Goal: Communication & Community: Answer question/provide support

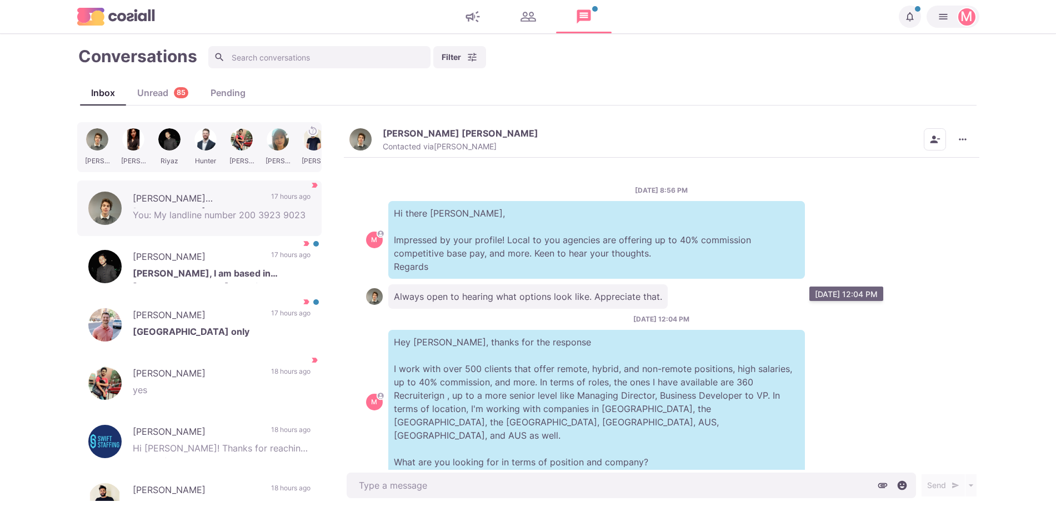
scroll to position [102, 0]
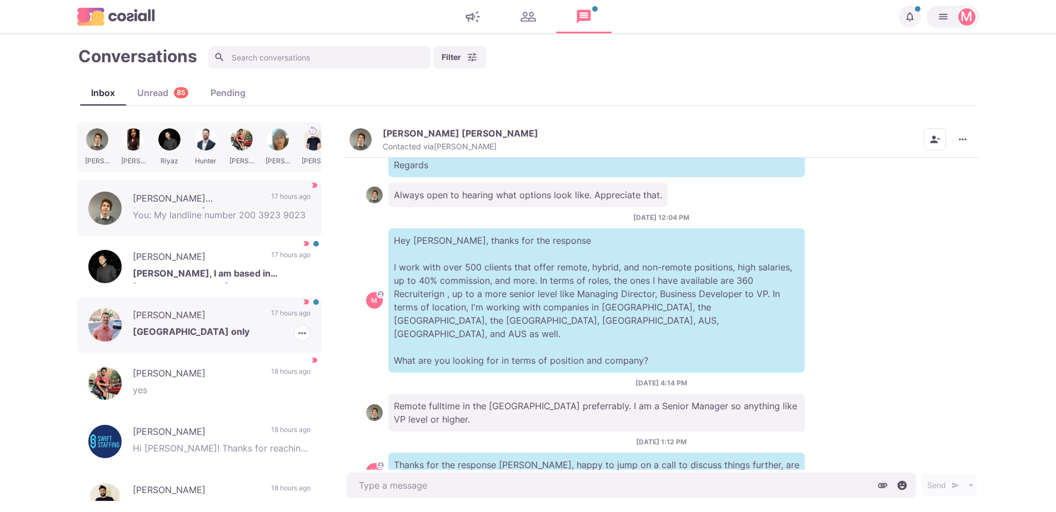
click at [244, 322] on p "[PERSON_NAME]" at bounding box center [196, 316] width 127 height 17
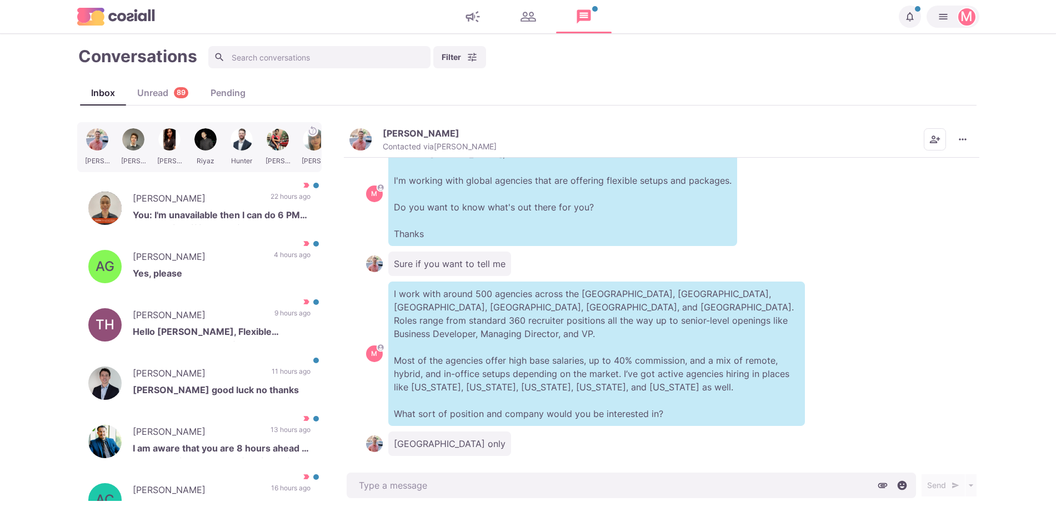
scroll to position [63, 0]
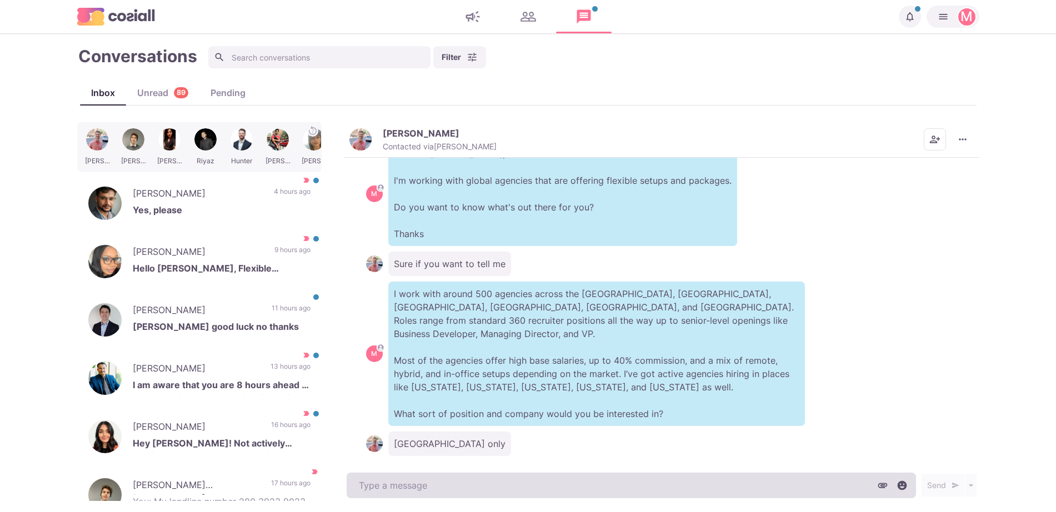
click at [635, 488] on textarea at bounding box center [631, 486] width 569 height 26
click at [636, 486] on textarea "To enrich screen reader interactions, please activate Accessibility in Grammarl…" at bounding box center [631, 486] width 569 height 26
type textarea "x"
type textarea "W"
type textarea "x"
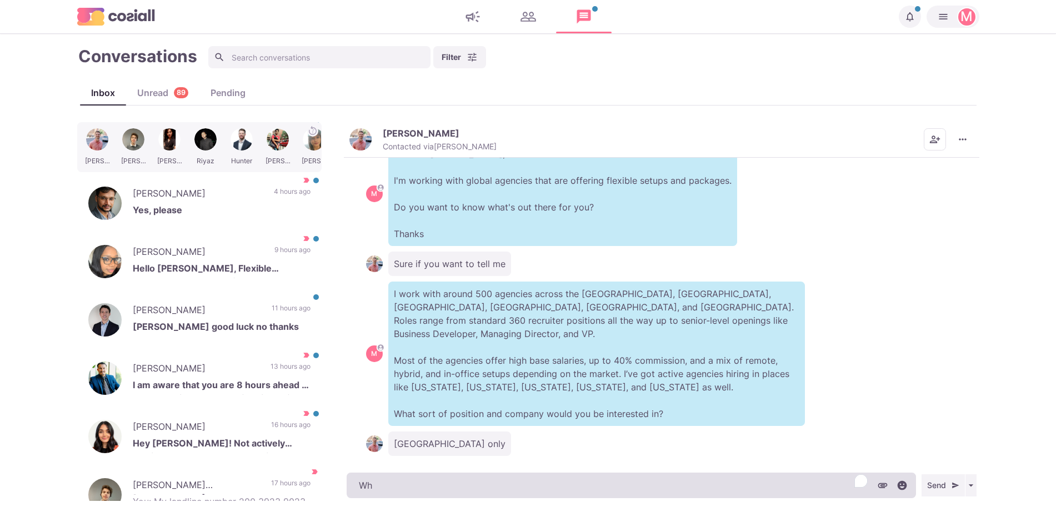
type textarea "Wha"
type textarea "x"
type textarea "What"
type textarea "x"
type textarea "What"
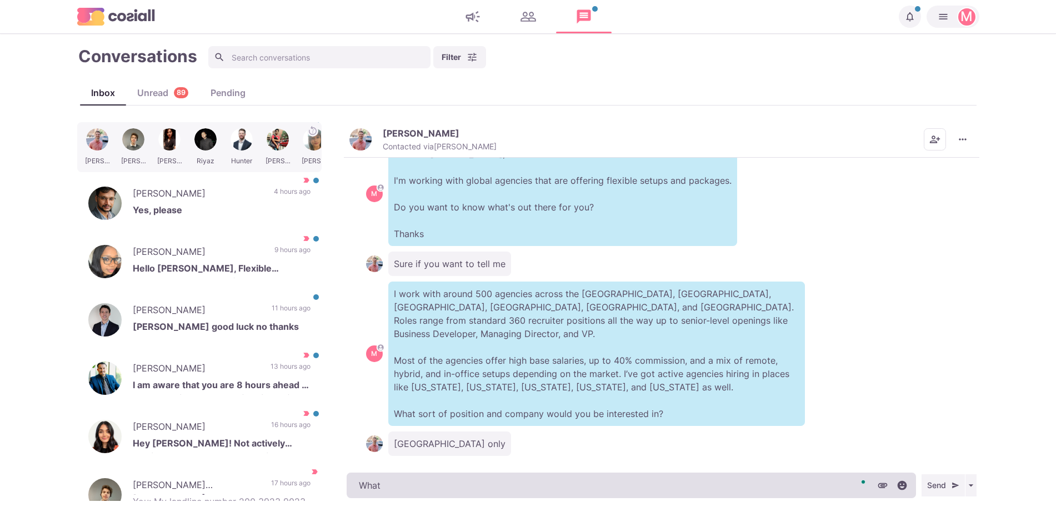
type textarea "x"
type textarea "What d"
type textarea "x"
type textarea "What do"
type textarea "x"
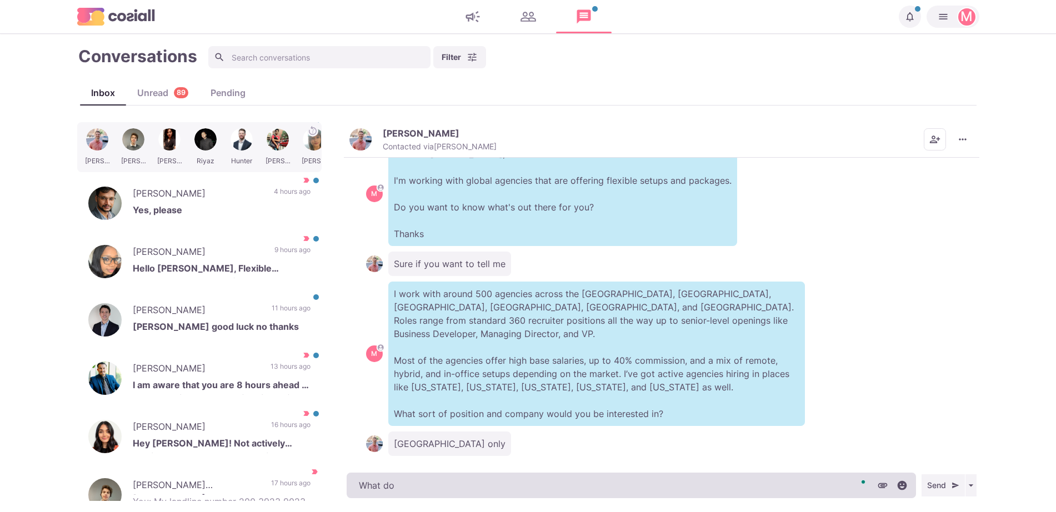
type textarea "What do"
type textarea "x"
type textarea "What do y"
type textarea "x"
type textarea "What do you thi"
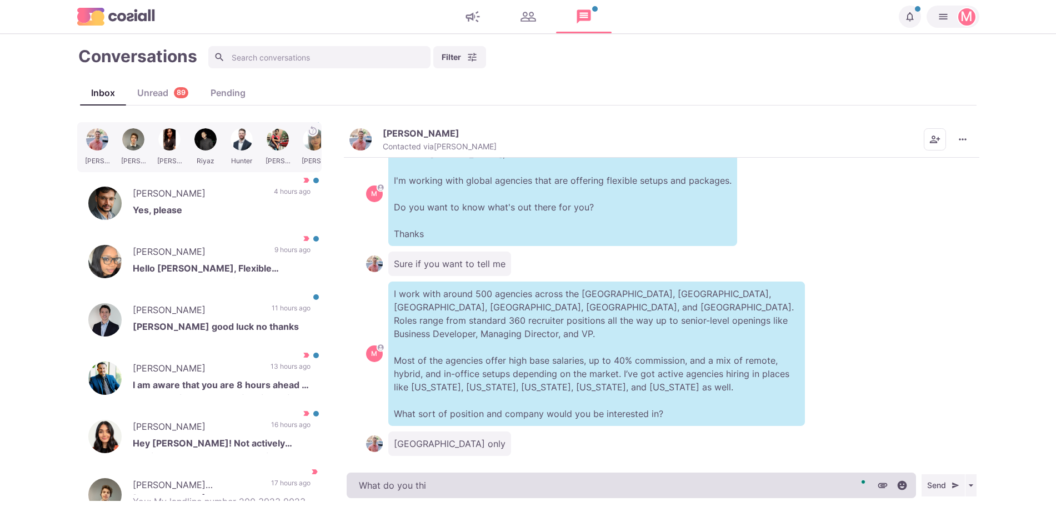
type textarea "x"
type textarea "What do you thin"
type textarea "x"
type textarea "What do you think"
type textarea "x"
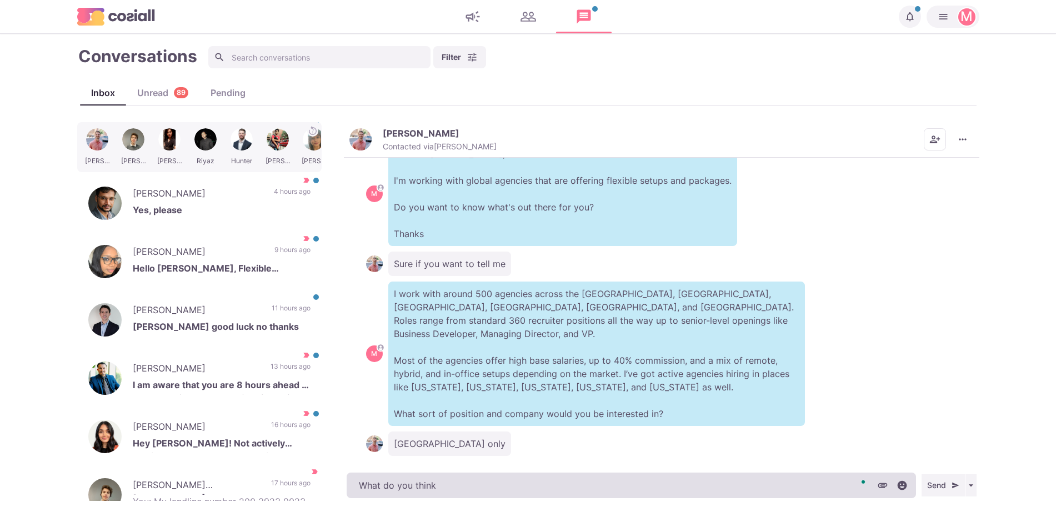
type textarea "What do you think o"
type textarea "x"
type textarea "What do you think of"
type textarea "x"
type textarea "What do you think of t"
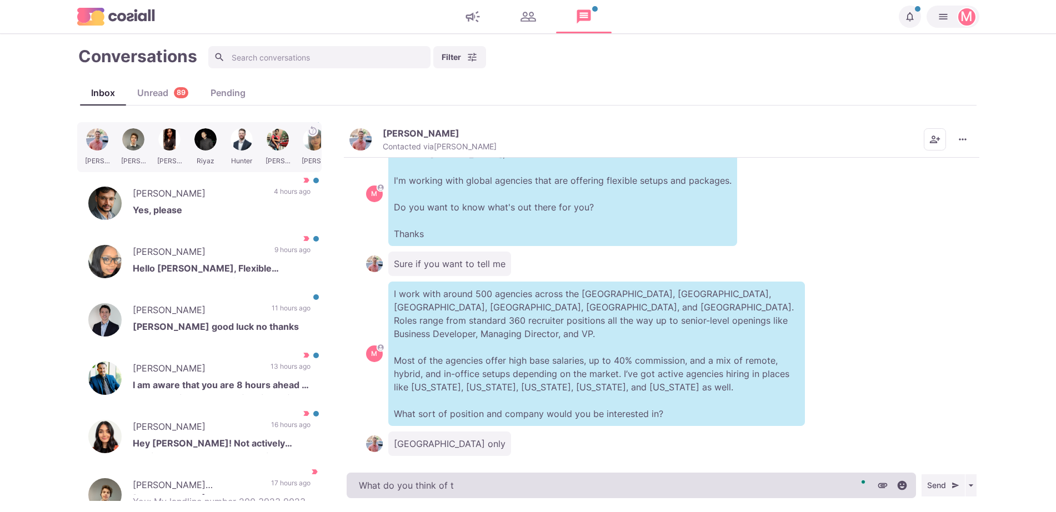
type textarea "x"
type textarea "What do you think of th"
type textarea "x"
type textarea "What do you think of the"
type textarea "x"
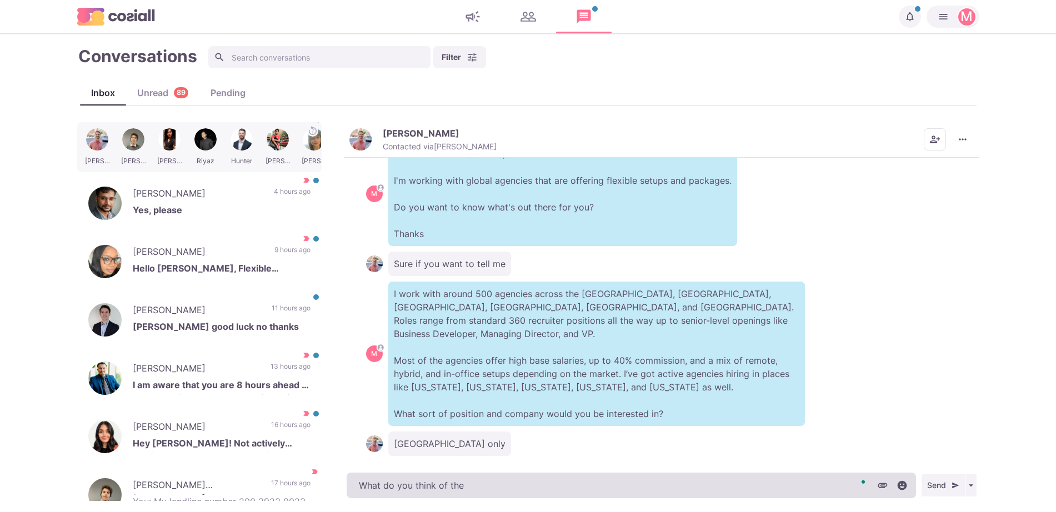
type textarea "What do you think of thes"
type textarea "x"
type textarea "What do you think of these"
type textarea "x"
type textarea "What do you think of these g"
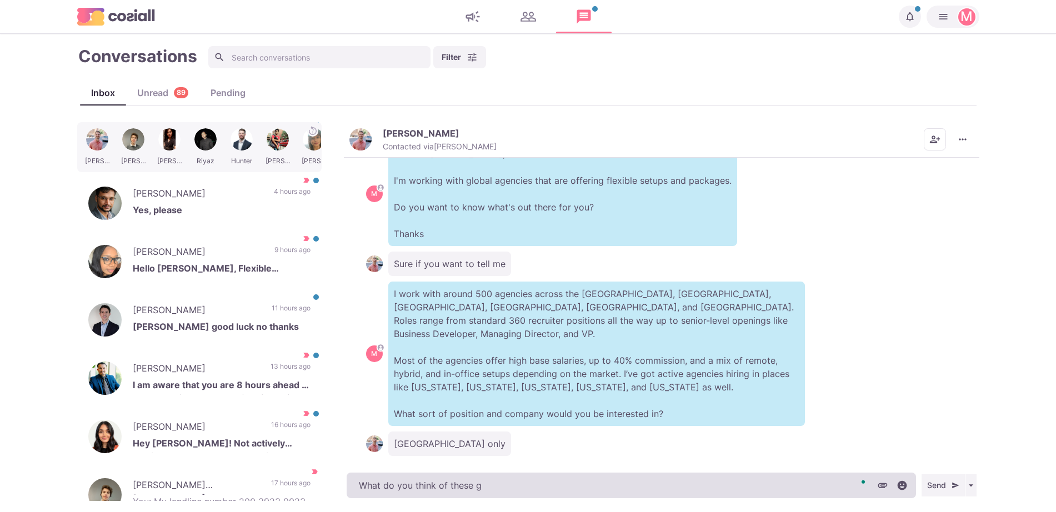
type textarea "x"
type textarea "What do you think of these gu"
type textarea "x"
type textarea "What do you think of these guy"
type textarea "x"
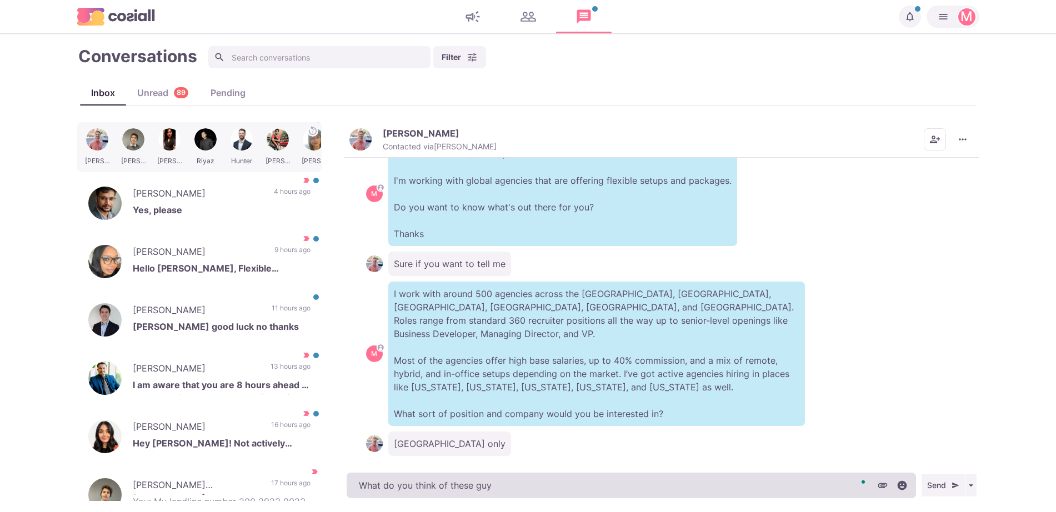
type textarea "What do you think of these guys"
type textarea "x"
type textarea "What do you think of these guys:"
type textarea "x"
type textarea "What do you think of these guys:"
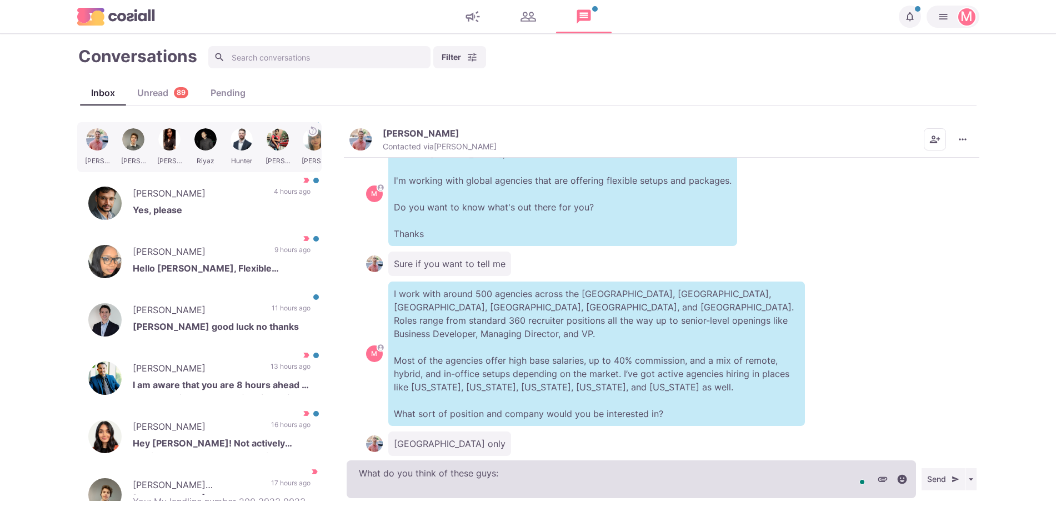
paste textarea "[URL][DOMAIN_NAME]"
type textarea "x"
type textarea "What do you think of these guys: [URL][DOMAIN_NAME]"
type textarea "x"
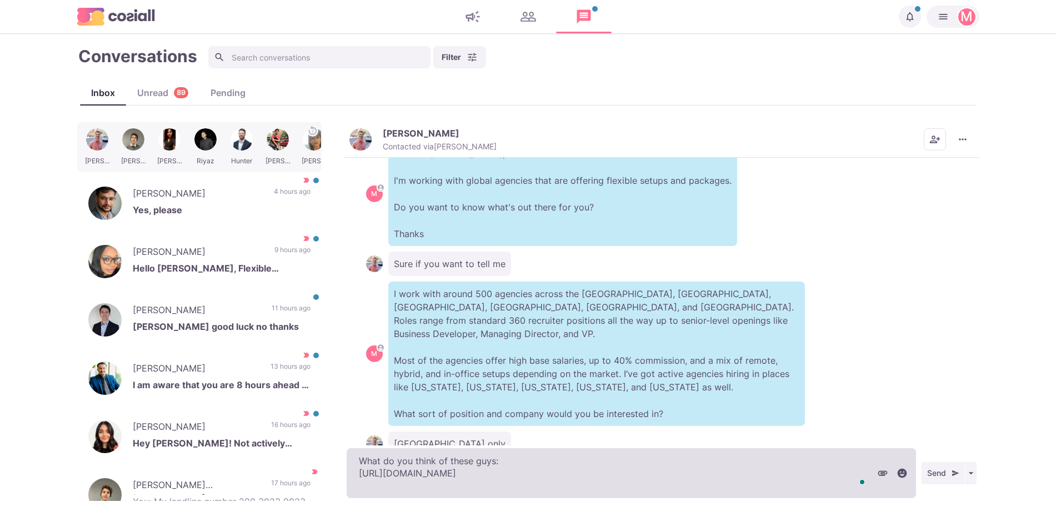
type textarea "What do you think of these guys: [URL][DOMAIN_NAME]"
type textarea "x"
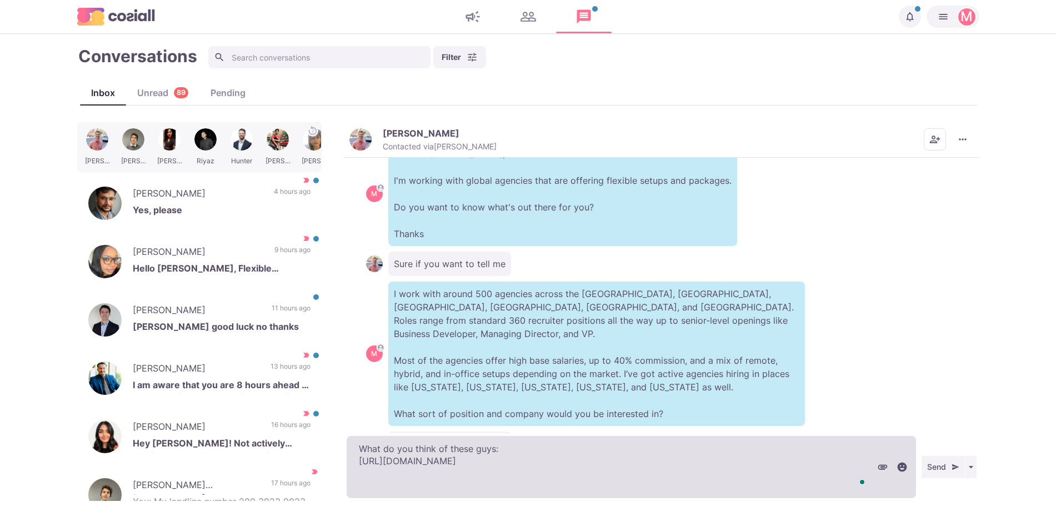
type textarea "What do you think of these guys: [URL][DOMAIN_NAME]"
paste textarea "[URL][DOMAIN_NAME]"
type textarea "x"
type textarea "What do you think of these guys: [URL][DOMAIN_NAME] [URL][DOMAIN_NAME]"
type textarea "x"
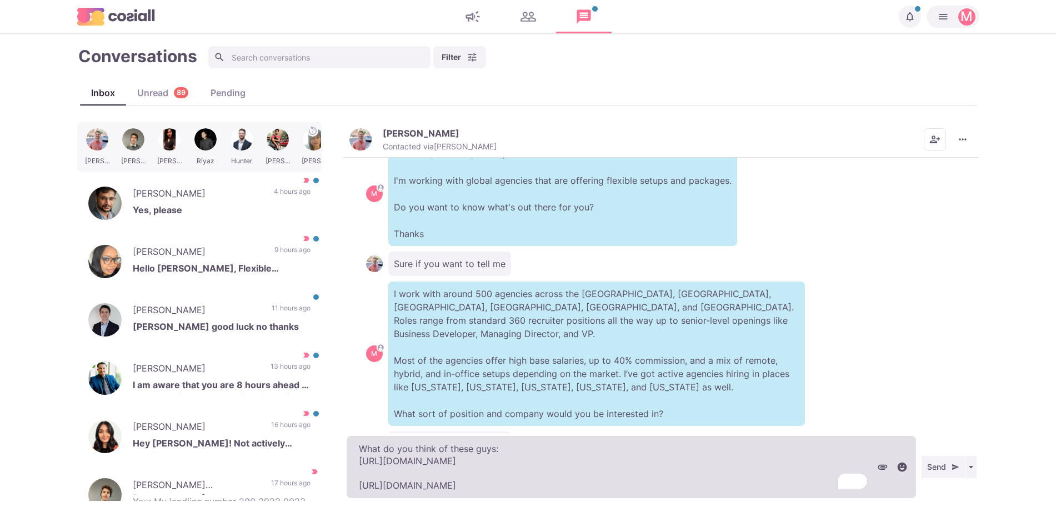
type textarea "What do you think of these guys: [URL][DOMAIN_NAME] [URL][DOMAIN_NAME]"
type textarea "x"
type textarea "What do you think of these guys: [URL][DOMAIN_NAME] [URL][DOMAIN_NAME] -"
type textarea "x"
type textarea "What do you think of these guys: [URL][DOMAIN_NAME] [URL][DOMAIN_NAME] -"
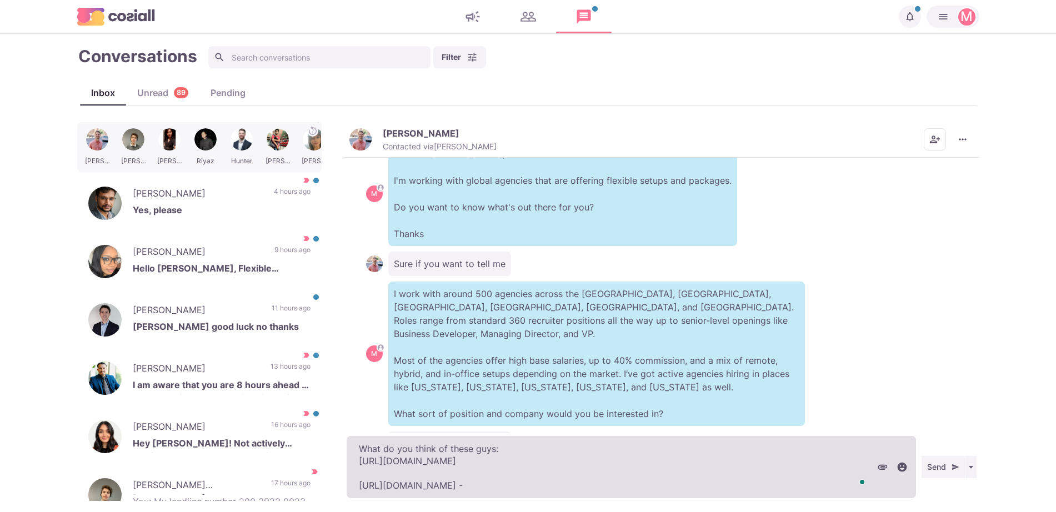
type textarea "x"
type textarea "What do you think of these guys: [URL][DOMAIN_NAME] [URL][DOMAIN_NAME] - b"
type textarea "x"
type textarea "What do you think of these guys: [URL][DOMAIN_NAME] [URL][DOMAIN_NAME] - bu"
type textarea "x"
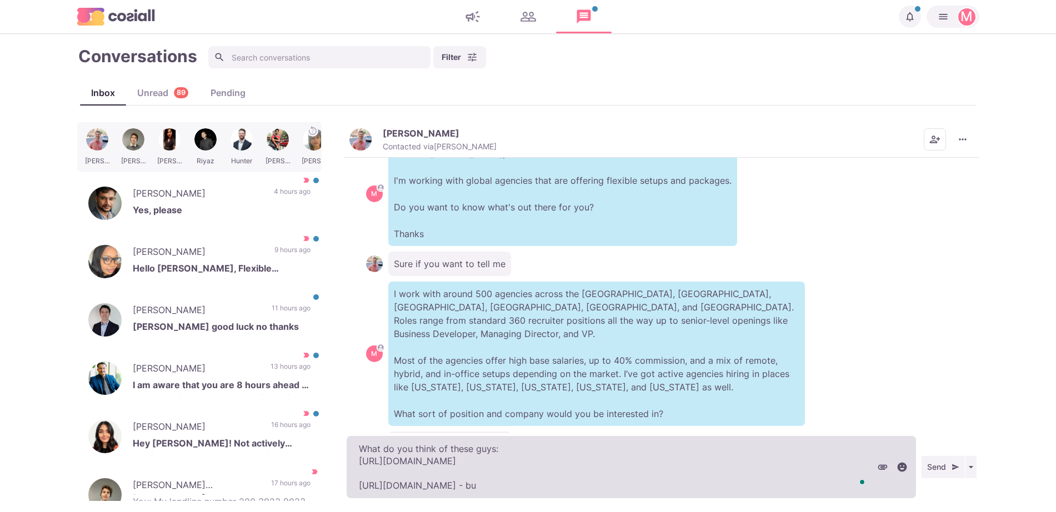
type textarea "What do you think of these guys: [URL][DOMAIN_NAME] [URL][DOMAIN_NAME] - [PERSO…"
type textarea "x"
type textarea "What do you think of these guys: [URL][DOMAIN_NAME] [URL][DOMAIN_NAME] - buil"
type textarea "x"
type textarea "What do you think of these guys: [URL][DOMAIN_NAME] [URL][DOMAIN_NAME] - build"
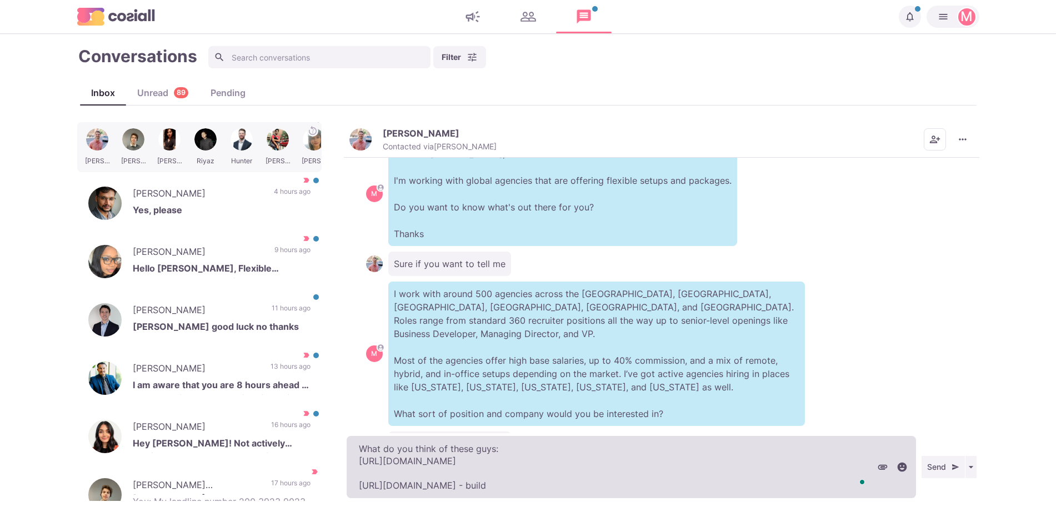
type textarea "x"
type textarea "What do you think of these guys: [URL][DOMAIN_NAME] [URL][DOMAIN_NAME] - buildne"
type textarea "x"
type textarea "What do you think of these guys: [URL][DOMAIN_NAME] [URL][DOMAIN_NAME] - buildn"
type textarea "x"
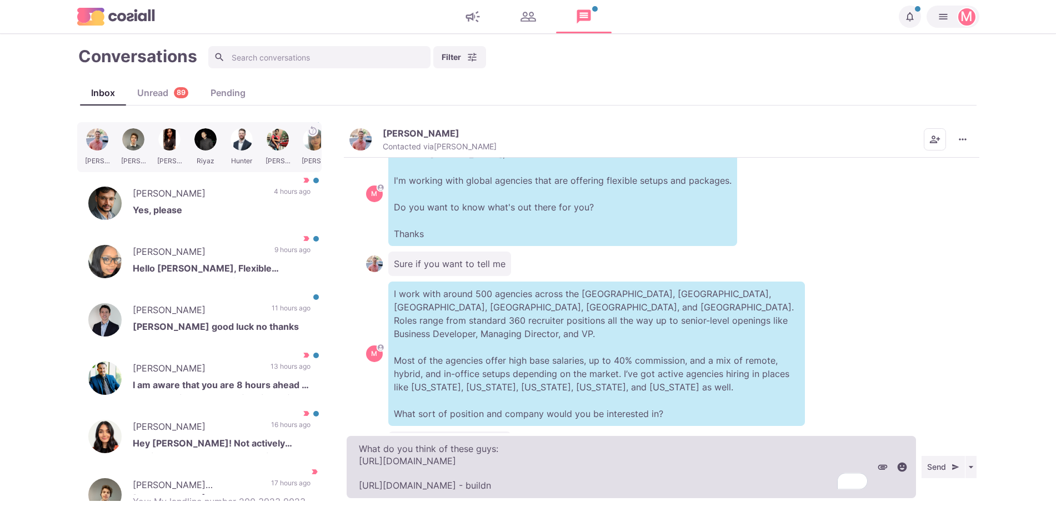
type textarea "What do you think of these guys: [URL][DOMAIN_NAME] [URL][DOMAIN_NAME] - build"
type textarea "x"
type textarea "What do you think of these guys: [URL][DOMAIN_NAME] [URL][DOMAIN_NAME] - buil"
type textarea "x"
type textarea "What do you think of these guys: [URL][DOMAIN_NAME] [URL][DOMAIN_NAME] - [PERSO…"
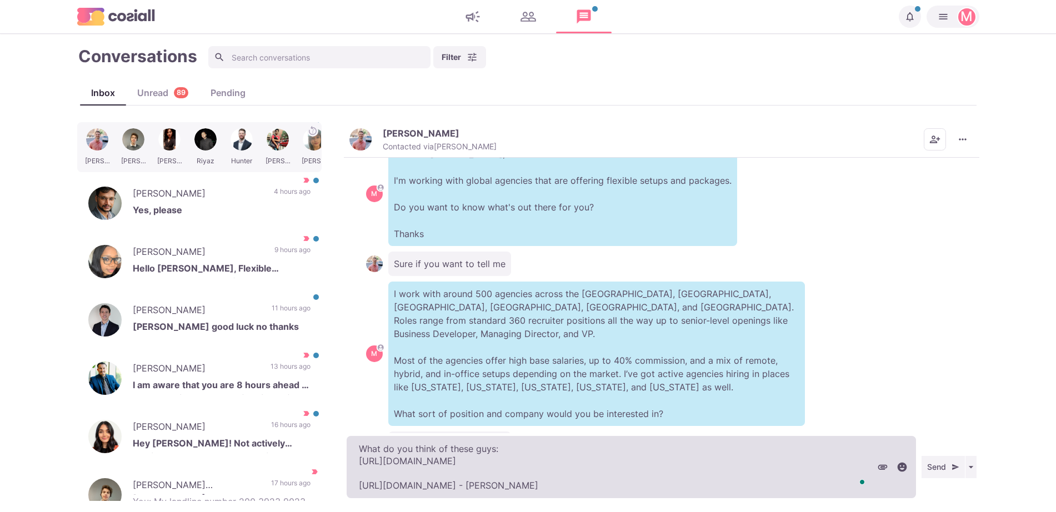
type textarea "x"
type textarea "What do you think of these guys: [URL][DOMAIN_NAME] [URL][DOMAIN_NAME] - bu"
type textarea "x"
type textarea "What do you think of these guys: [URL][DOMAIN_NAME] [URL][DOMAIN_NAME] - b"
type textarea "x"
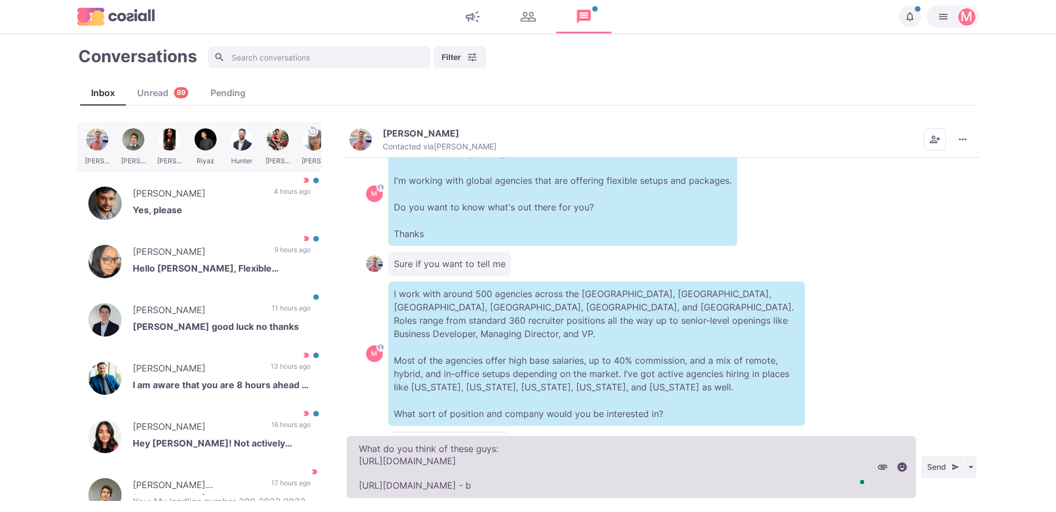
type textarea "What do you think of these guys: [URL][DOMAIN_NAME] [URL][DOMAIN_NAME] -"
type textarea "x"
type textarea "What do you think of these guys: [URL][DOMAIN_NAME] [URL][DOMAIN_NAME] - t"
type textarea "x"
type textarea "What do you think of these guys: [URL][DOMAIN_NAME] [URL][DOMAIN_NAME] - the"
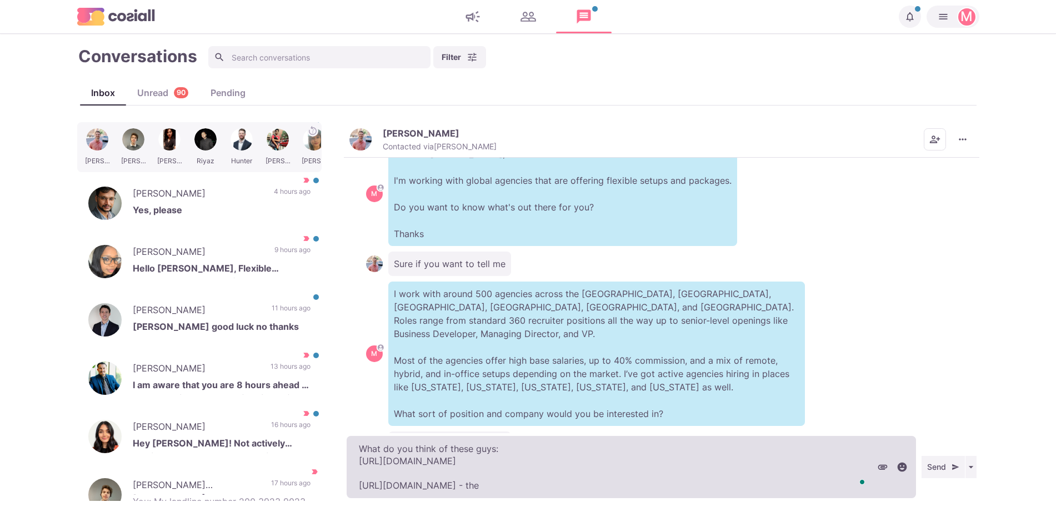
type textarea "x"
type textarea "What do you think of these guys: [URL][DOMAIN_NAME] [URL][DOMAIN_NAME] - thes"
type textarea "x"
type textarea "What do you think of these guys: [URL][DOMAIN_NAME] [URL][DOMAIN_NAME] - these"
type textarea "x"
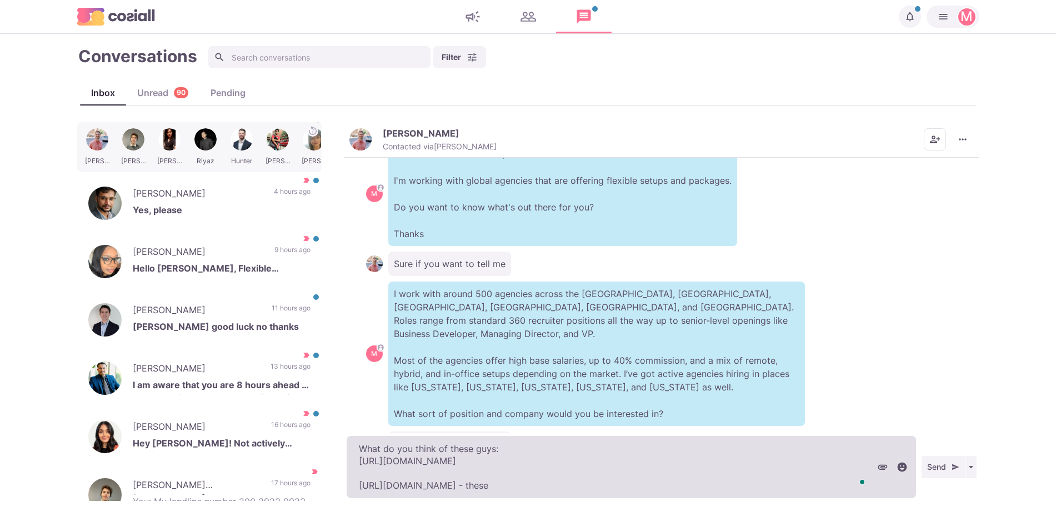
type textarea "What do you think of these guys: [URL][DOMAIN_NAME] [URL][DOMAIN_NAME] - these"
type textarea "x"
type textarea "What do you think of these guys: [URL][DOMAIN_NAME] [URL][DOMAIN_NAME] - these g"
type textarea "x"
type textarea "What do you think of these guys: [URL][DOMAIN_NAME] [URL][DOMAIN_NAME] - these …"
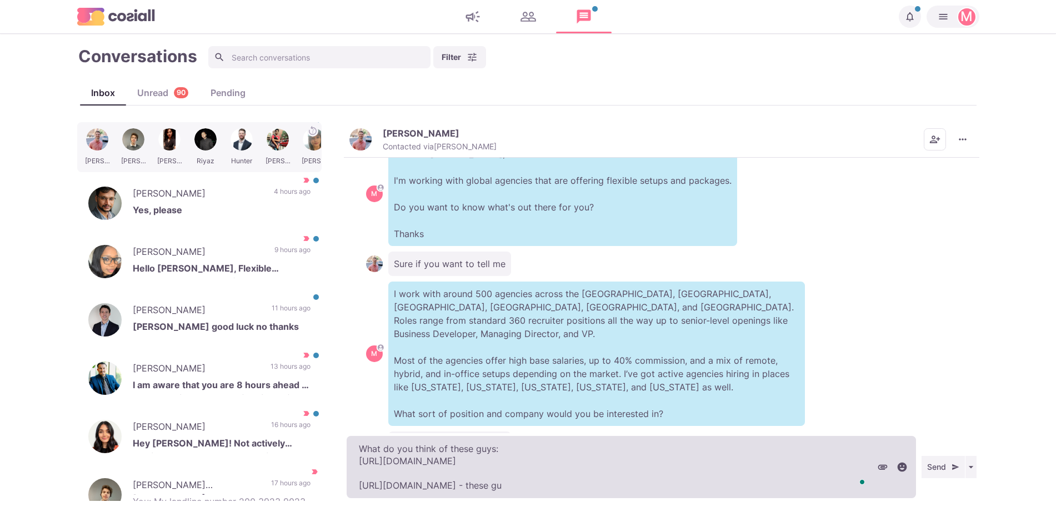
type textarea "x"
type textarea "What do you think of these guys: [URL][DOMAIN_NAME] [URL][DOMAIN_NAME] - these …"
type textarea "x"
type textarea "What do you think of these guys: [URL][DOMAIN_NAME] [URL][DOMAIN_NAME] - these …"
type textarea "x"
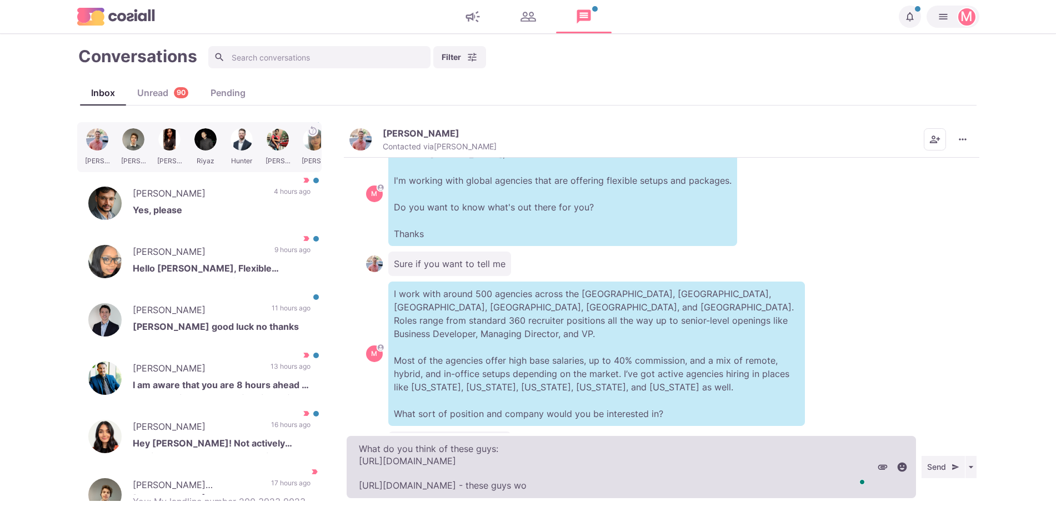
type textarea "What do you think of these guys: [URL][DOMAIN_NAME] [URL][DOMAIN_NAME] - these …"
type textarea "x"
type textarea "What do you think of these guys: [URL][DOMAIN_NAME] [URL][DOMAIN_NAME] - these …"
type textarea "x"
type textarea "What do you think of these guys: [URL][DOMAIN_NAME] [URL][DOMAIN_NAME] - these …"
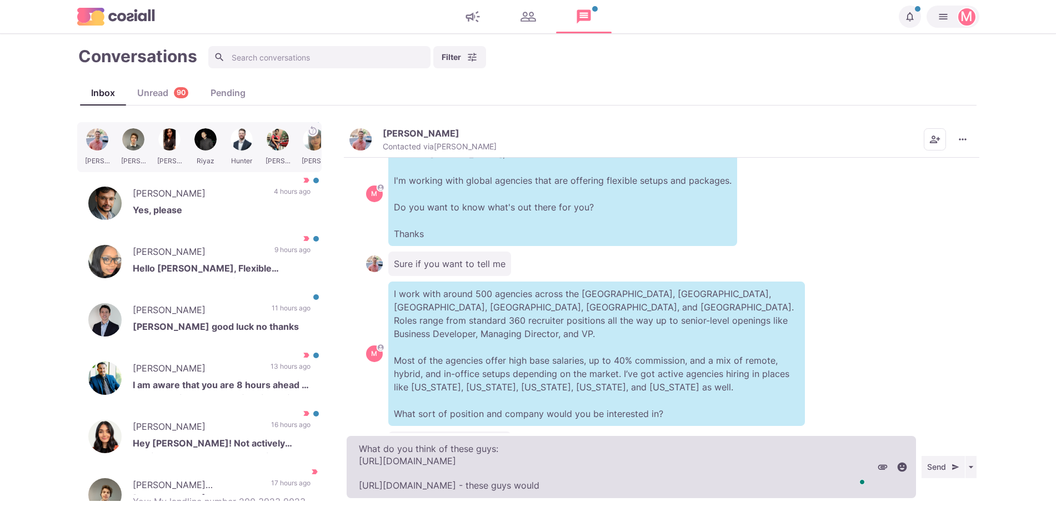
type textarea "x"
type textarea "What do you think of these guys: [URL][DOMAIN_NAME] [URL][DOMAIN_NAME] - these …"
type textarea "x"
type textarea "What do you think of these guys: [URL][DOMAIN_NAME] [URL][DOMAIN_NAME] - these …"
type textarea "x"
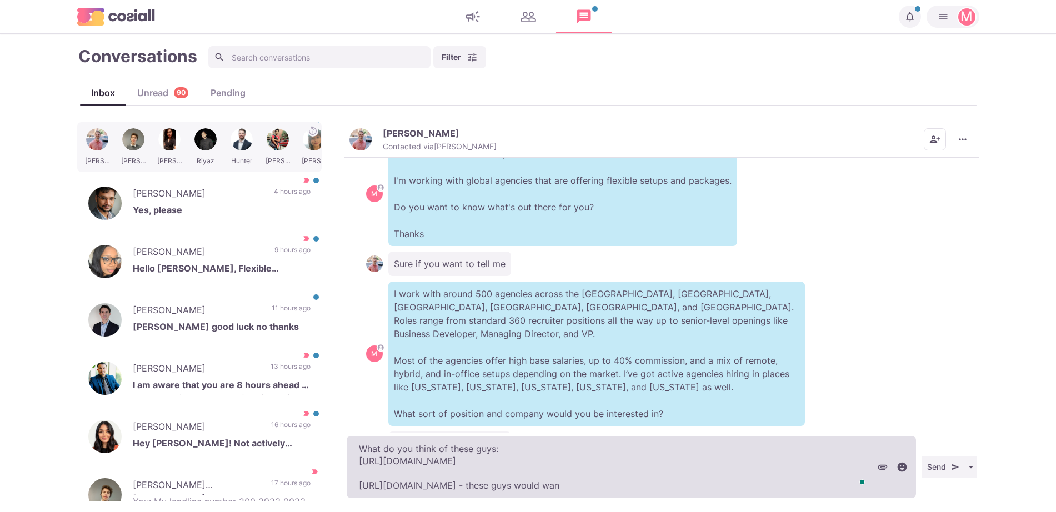
type textarea "What do you think of these guys: [URL][DOMAIN_NAME] [URL][DOMAIN_NAME] - these …"
type textarea "x"
type textarea "What do you think of these guys: [URL][DOMAIN_NAME] [URL][DOMAIN_NAME] - these …"
type textarea "x"
type textarea "What do you think of these guys: [URL][DOMAIN_NAME] [URL][DOMAIN_NAME] - these …"
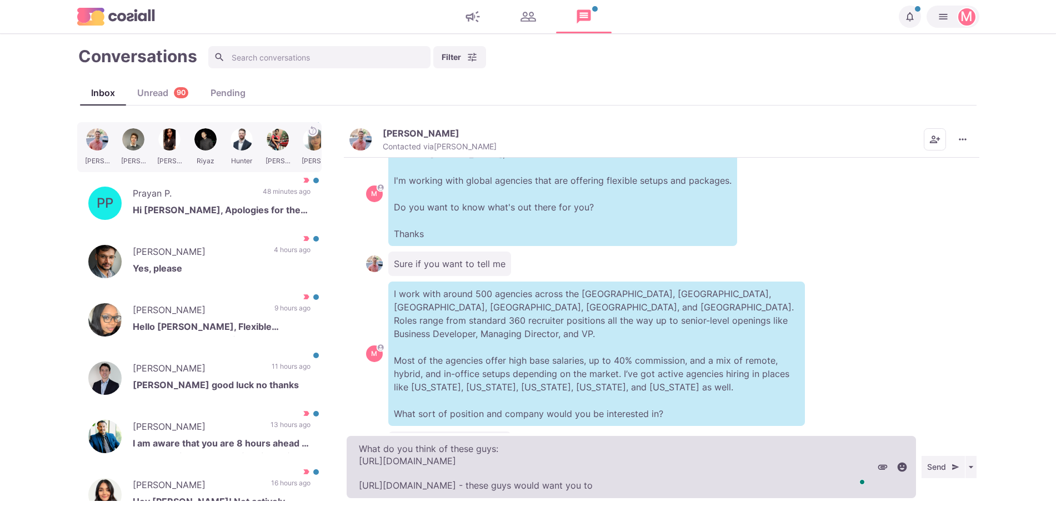
type textarea "x"
type textarea "What do you think of these guys: [URL][DOMAIN_NAME] [URL][DOMAIN_NAME] - these …"
type textarea "x"
type textarea "What do you think of these guys: [URL][DOMAIN_NAME] [URL][DOMAIN_NAME] - these …"
type textarea "x"
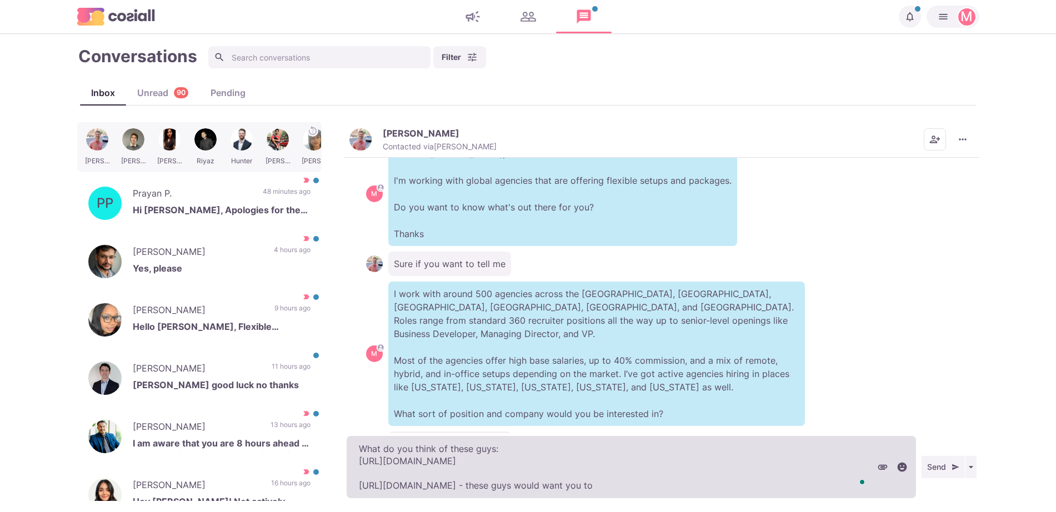
type textarea "What do you think of these guys: [URL][DOMAIN_NAME] [URL][DOMAIN_NAME] - these …"
type textarea "x"
type textarea "What do you think of these guys: [URL][DOMAIN_NAME] [URL][DOMAIN_NAME] - these …"
type textarea "x"
type textarea "What do you think of these guys: [URL][DOMAIN_NAME] [URL][DOMAIN_NAME] - these …"
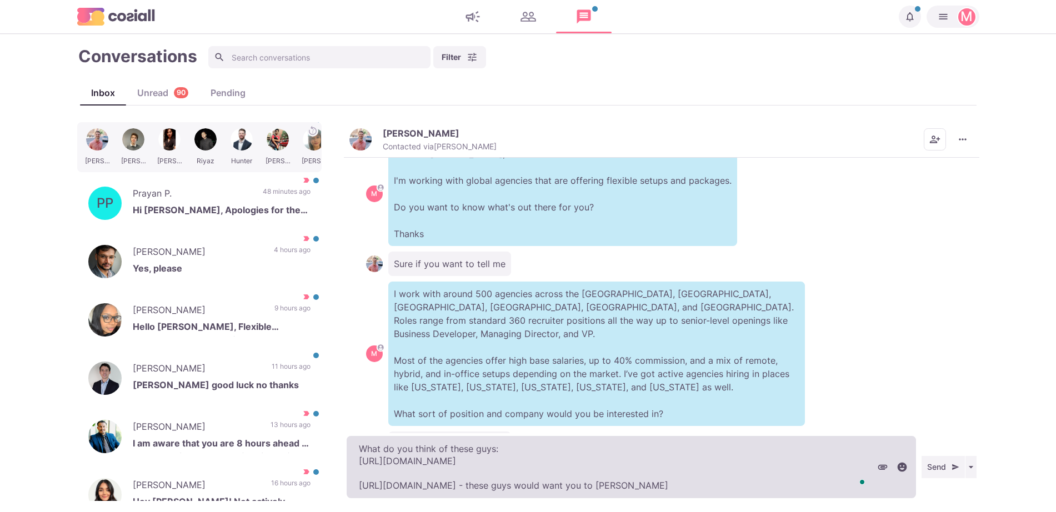
type textarea "x"
type textarea "What do you think of these guys: [URL][DOMAIN_NAME] [URL][DOMAIN_NAME] - these …"
type textarea "x"
type textarea "What do you think of these guys: [URL][DOMAIN_NAME] [URL][DOMAIN_NAME] - these …"
type textarea "x"
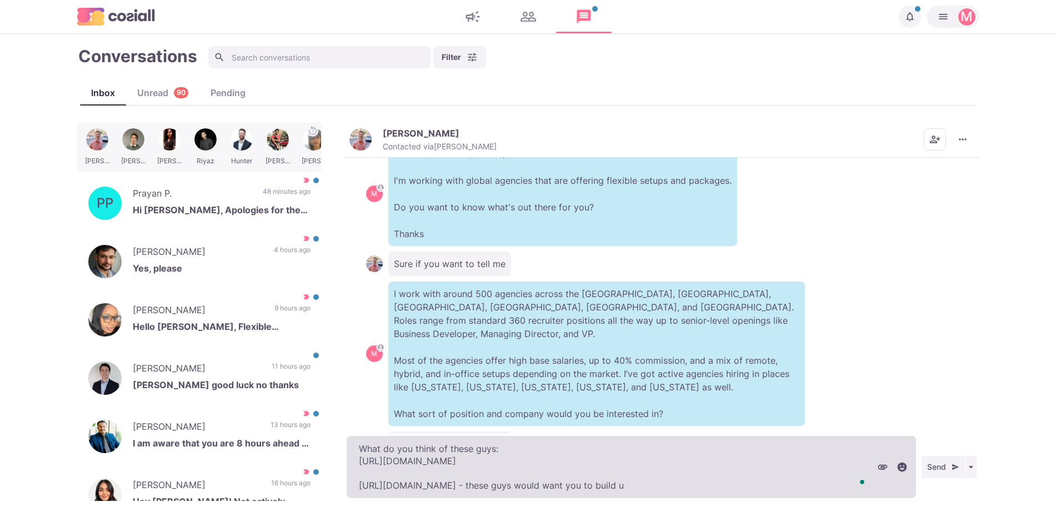
type textarea "What do you think of these guys: [URL][DOMAIN_NAME] [URL][DOMAIN_NAME] - these …"
type textarea "x"
type textarea "What do you think of these guys: [URL][DOMAIN_NAME] [URL][DOMAIN_NAME] - these …"
type textarea "x"
type textarea "What do you think of these guys: [URL][DOMAIN_NAME] [URL][DOMAIN_NAME] - these …"
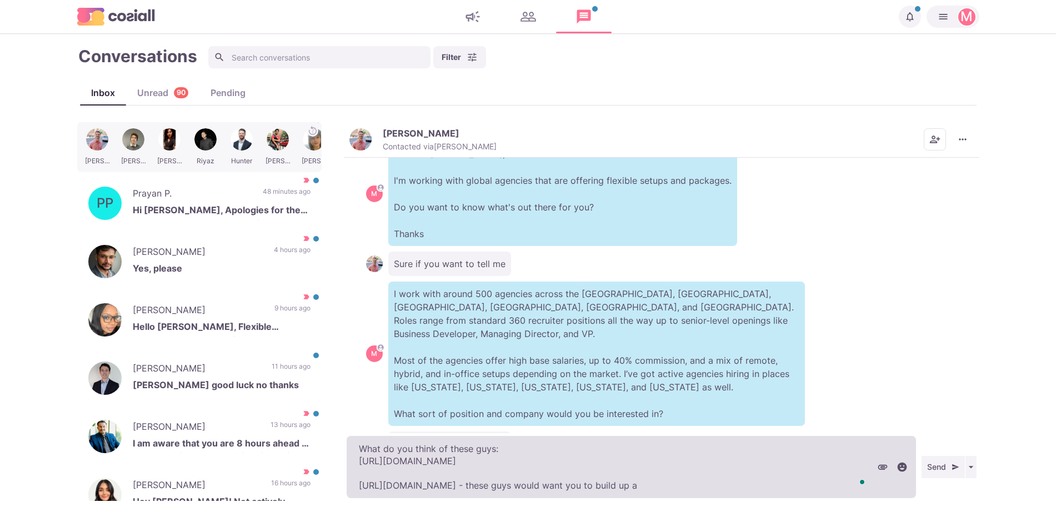
type textarea "x"
type textarea "What do you think of these guys: [URL][DOMAIN_NAME] [URL][DOMAIN_NAME] - these …"
type textarea "x"
type textarea "What do you think of these guys: [URL][DOMAIN_NAME] [URL][DOMAIN_NAME] - these …"
type textarea "x"
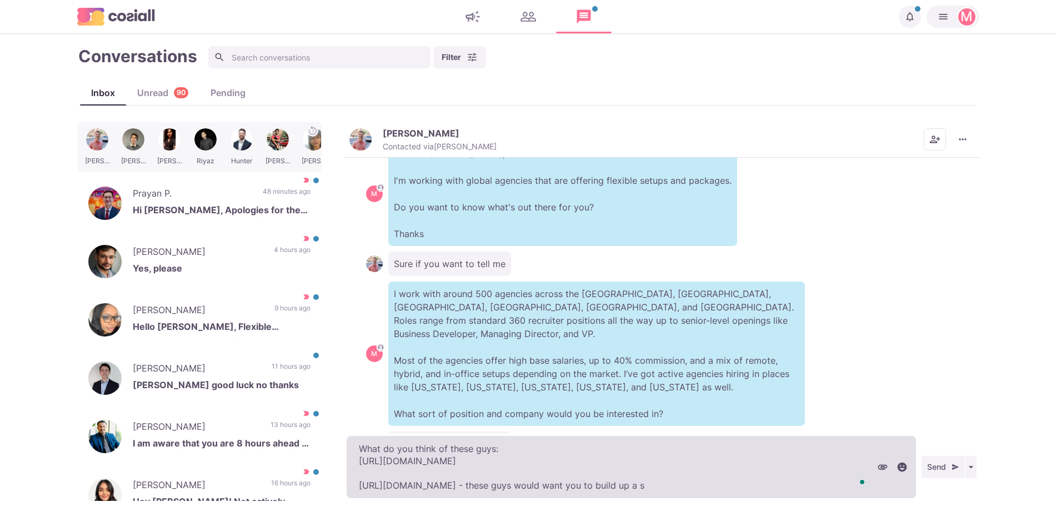
type textarea "What do you think of these guys: [URL][DOMAIN_NAME] [URL][DOMAIN_NAME] - these …"
type textarea "x"
type textarea "What do you think of these guys: [URL][DOMAIN_NAME] [URL][DOMAIN_NAME] - these …"
type textarea "x"
type textarea "What do you think of these guys: [URL][DOMAIN_NAME] [URL][DOMAIN_NAME] - these …"
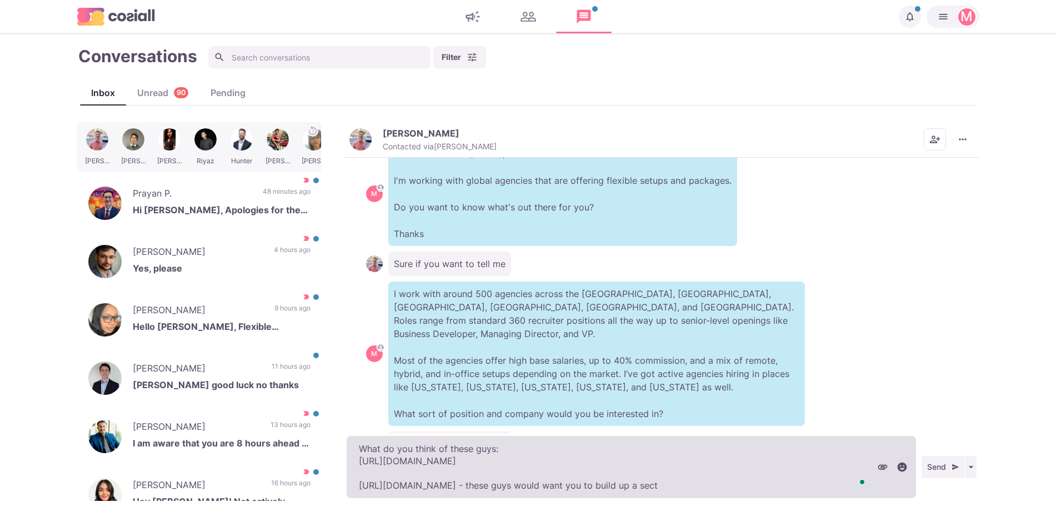
type textarea "x"
type textarea "What do you think of these guys: [URL][DOMAIN_NAME] [URL][DOMAIN_NAME] - these …"
type textarea "x"
type textarea "What do you think of these guys: [URL][DOMAIN_NAME] [URL][DOMAIN_NAME] - these …"
type textarea "x"
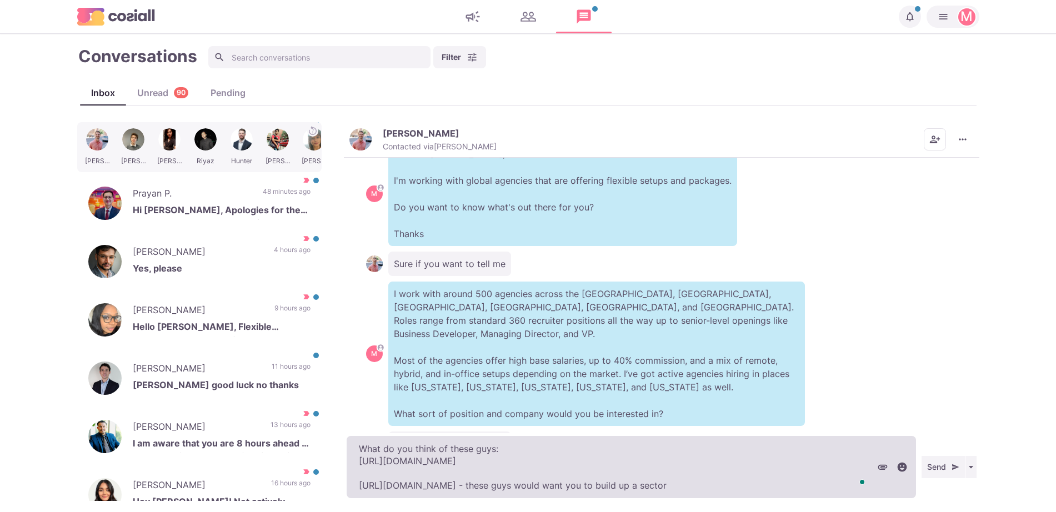
type textarea "What do you think of these guys: [URL][DOMAIN_NAME] [URL][DOMAIN_NAME] - these …"
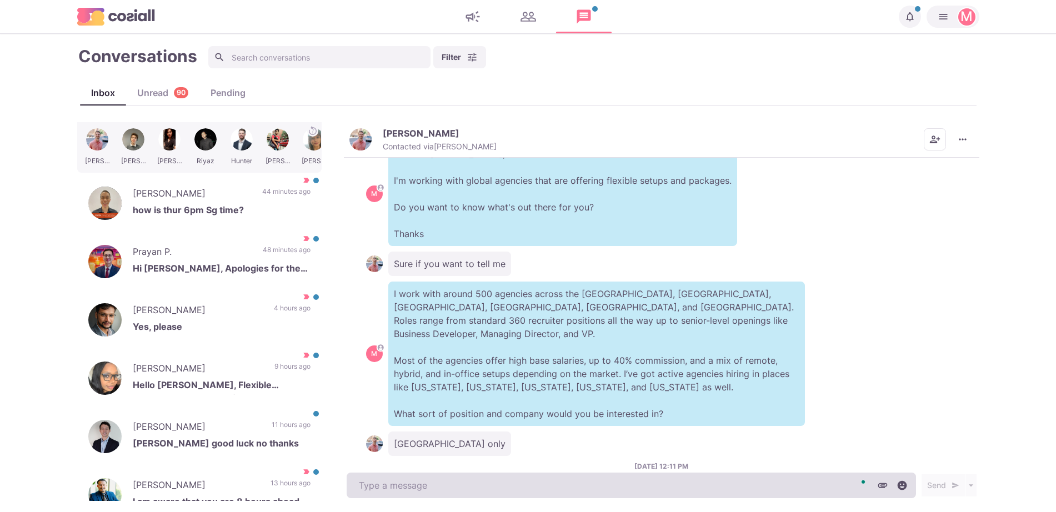
scroll to position [158, 0]
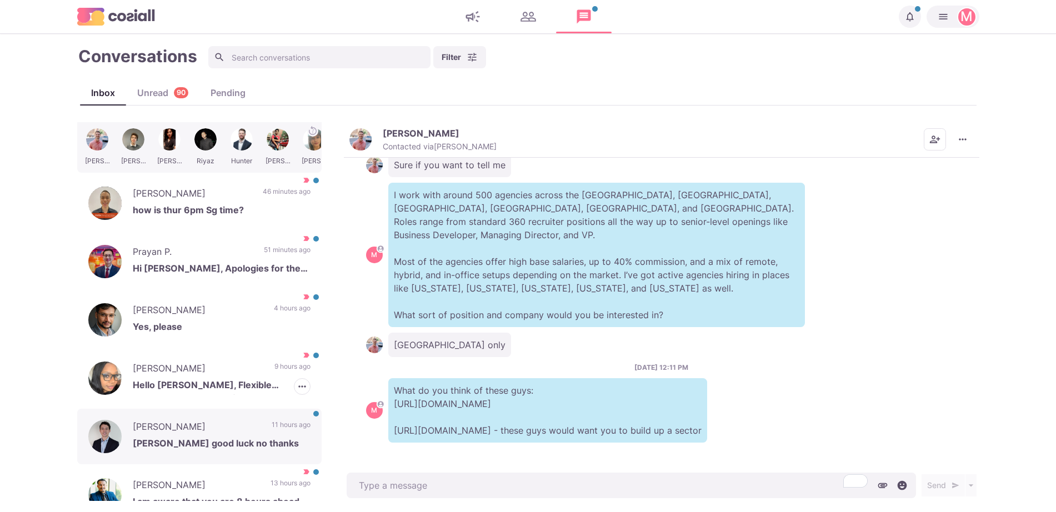
type textarea "x"
drag, startPoint x: 302, startPoint y: 420, endPoint x: 298, endPoint y: 427, distance: 8.2
click at [298, 427] on div "[PERSON_NAME] [PERSON_NAME] good luck no thanks 11 hours ago [PERSON_NAME] as R…" at bounding box center [199, 437] width 244 height 56
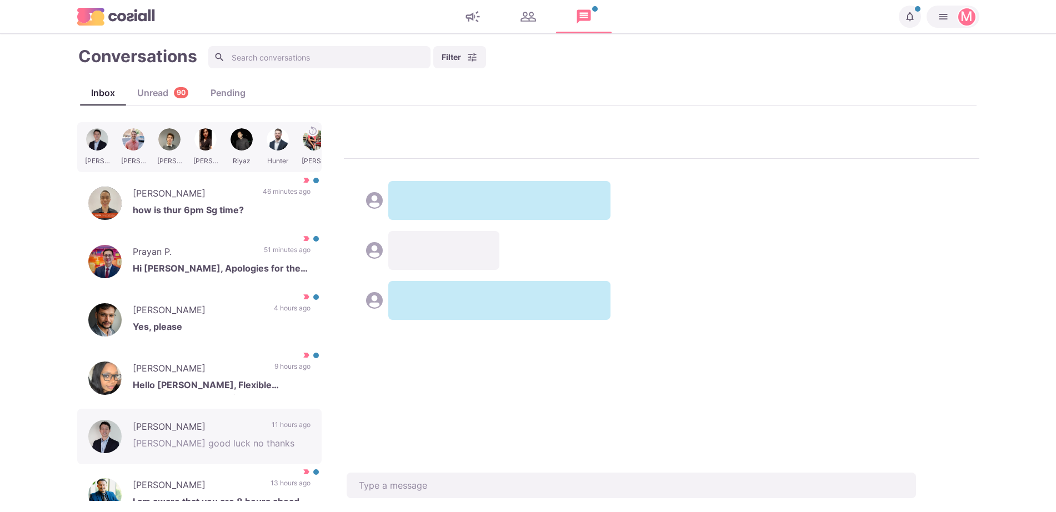
click at [406, 172] on div "[PERSON_NAME] [PERSON_NAME] [PERSON_NAME] [PERSON_NAME] [PERSON_NAME] [PERSON_N…" at bounding box center [528, 311] width 902 height 379
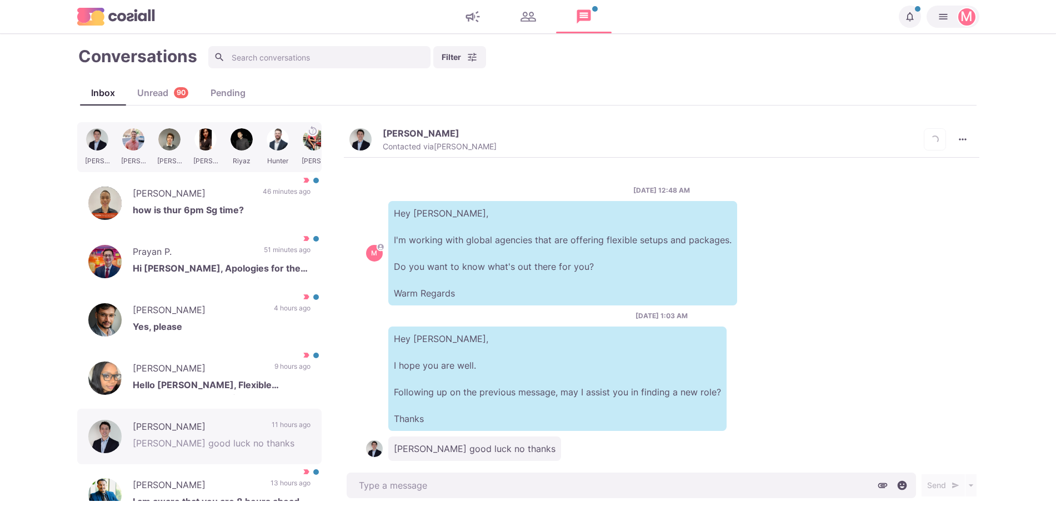
scroll to position [18, 0]
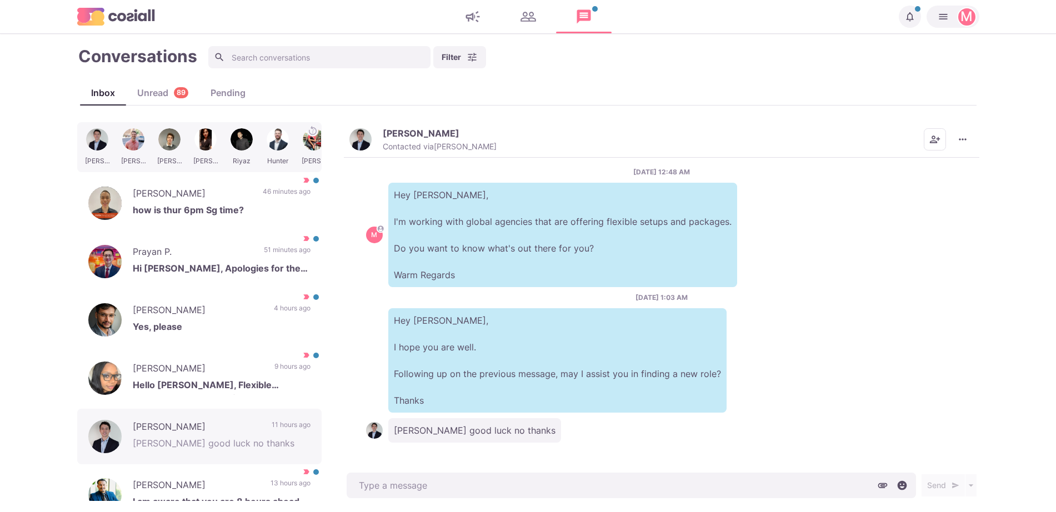
click at [366, 135] on img "button" at bounding box center [360, 139] width 22 height 22
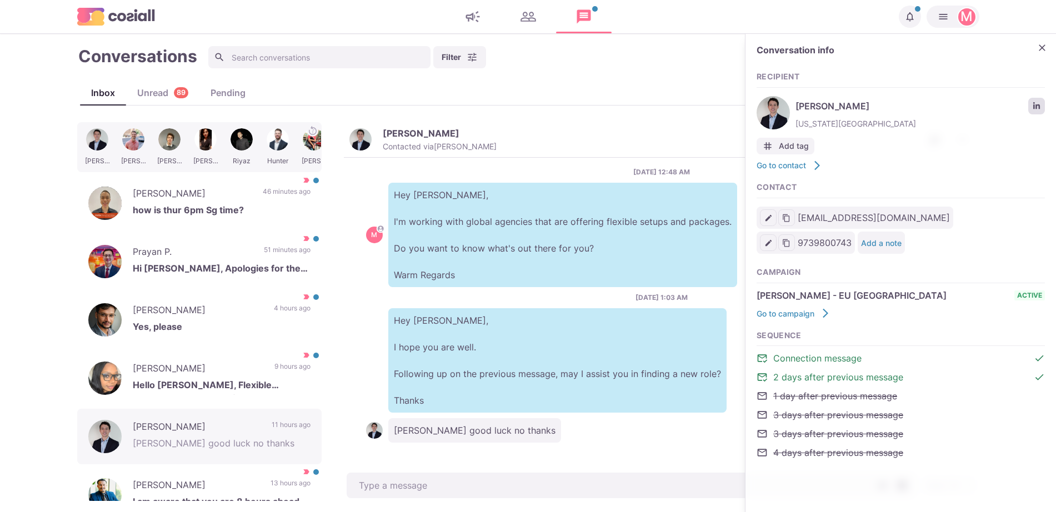
click at [1035, 103] on icon "LinkedIn profile link" at bounding box center [1036, 106] width 8 height 8
click at [927, 197] on div "Contact Email address [EMAIL_ADDRESS][DOMAIN_NAME] Save [EMAIL_ADDRESS][DOMAIN_…" at bounding box center [900, 220] width 288 height 74
click at [298, 270] on icon "button" at bounding box center [301, 270] width 7 height 2
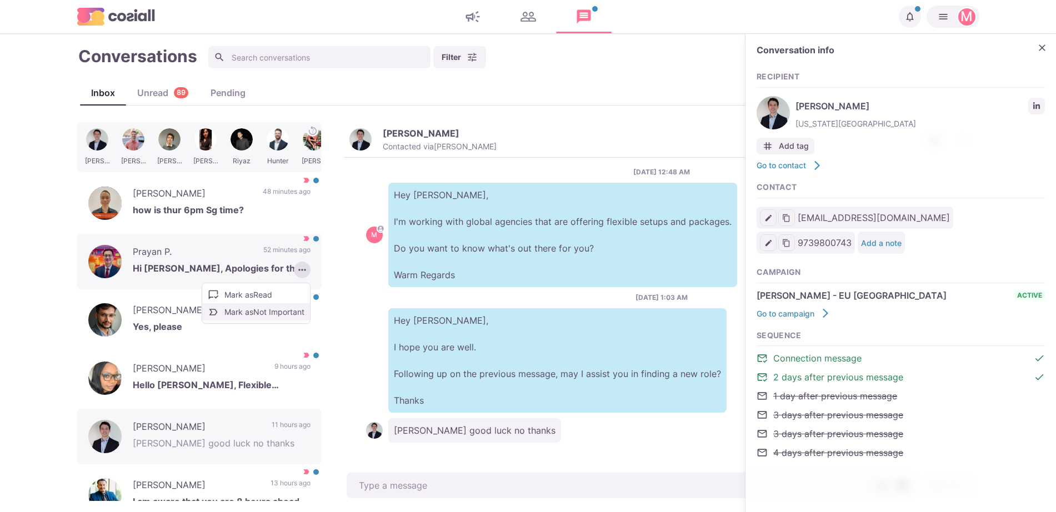
click at [259, 315] on button "Mark as Not Important" at bounding box center [256, 311] width 108 height 17
click at [255, 275] on p "Hi [PERSON_NAME], Apologies for the late response — I was on holiday. I am not …" at bounding box center [222, 270] width 178 height 17
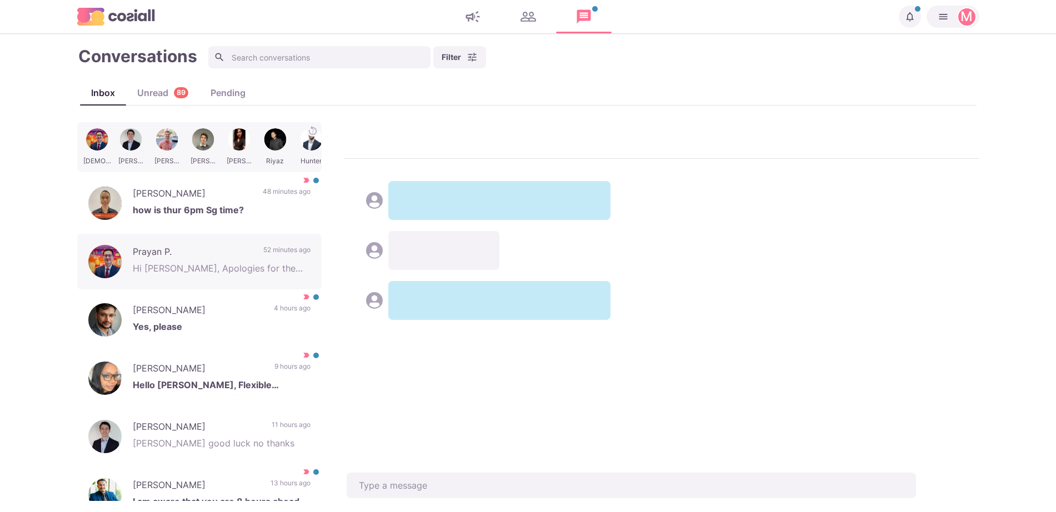
click at [453, 273] on div "Prayan [PERSON_NAME] [PERSON_NAME] [PERSON_NAME] [PERSON_NAME] [PERSON_NAME] [P…" at bounding box center [528, 311] width 902 height 379
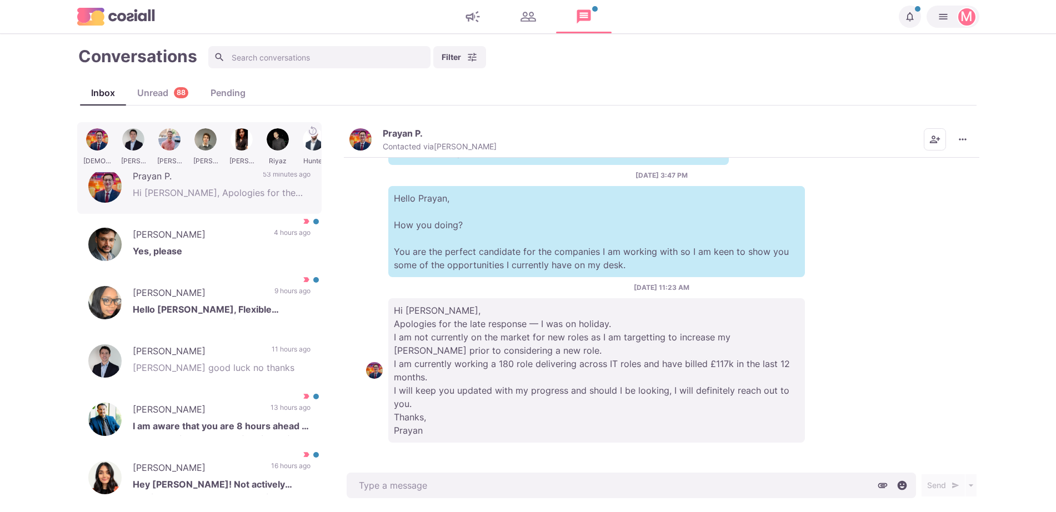
scroll to position [168, 0]
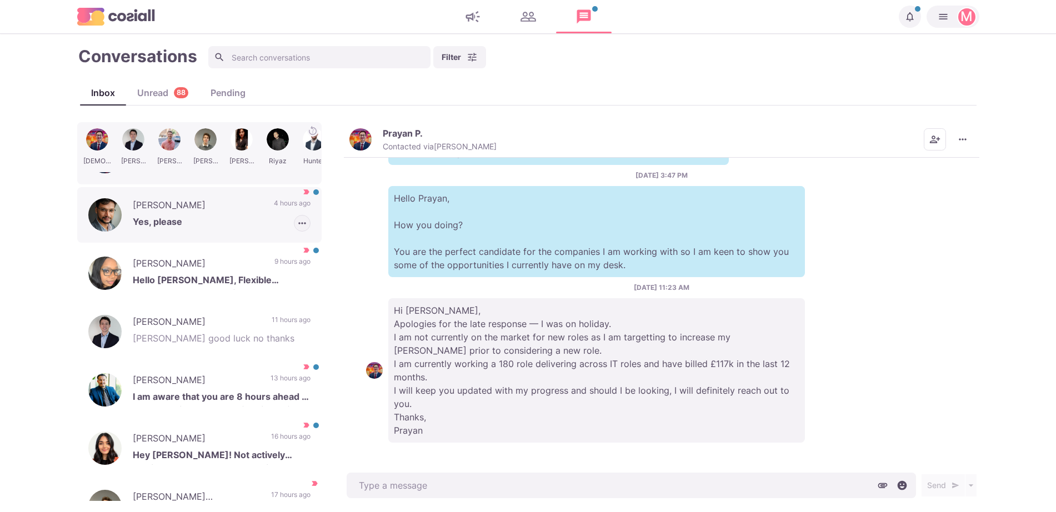
click at [300, 225] on div "[PERSON_NAME] Yes, please 4 hours ago [PERSON_NAME] as Read [PERSON_NAME] as No…" at bounding box center [199, 215] width 244 height 56
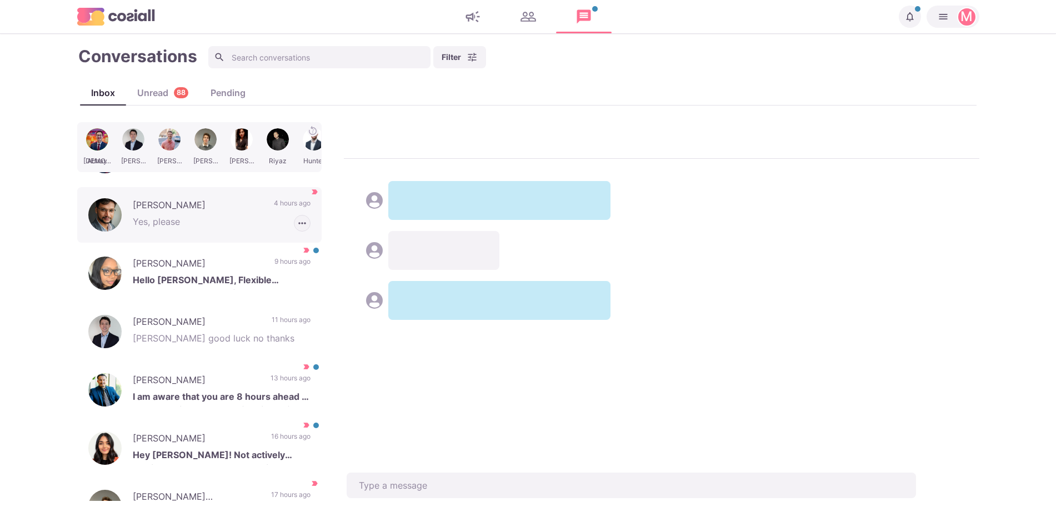
click at [297, 227] on icon "button" at bounding box center [302, 223] width 11 height 11
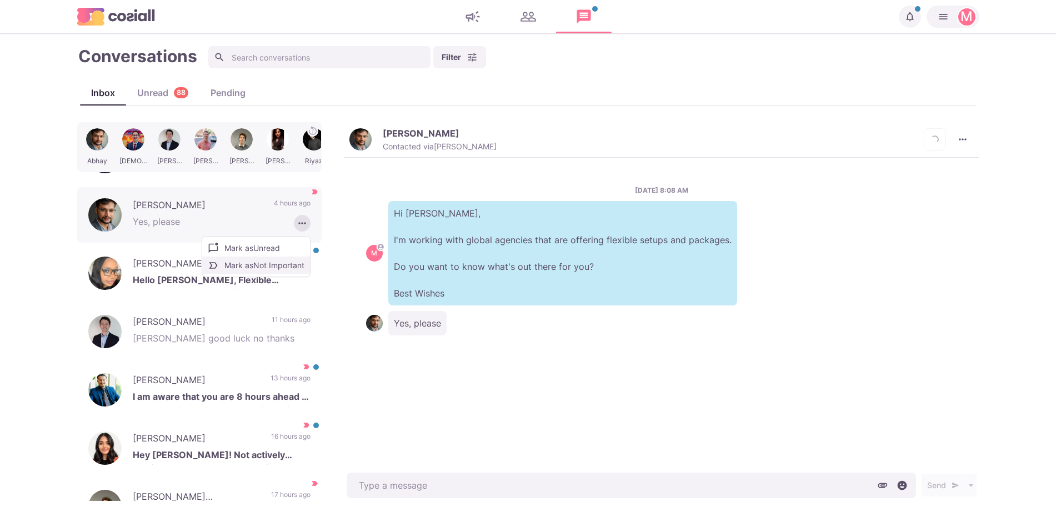
click at [259, 265] on button "Mark as Not Important" at bounding box center [256, 265] width 108 height 17
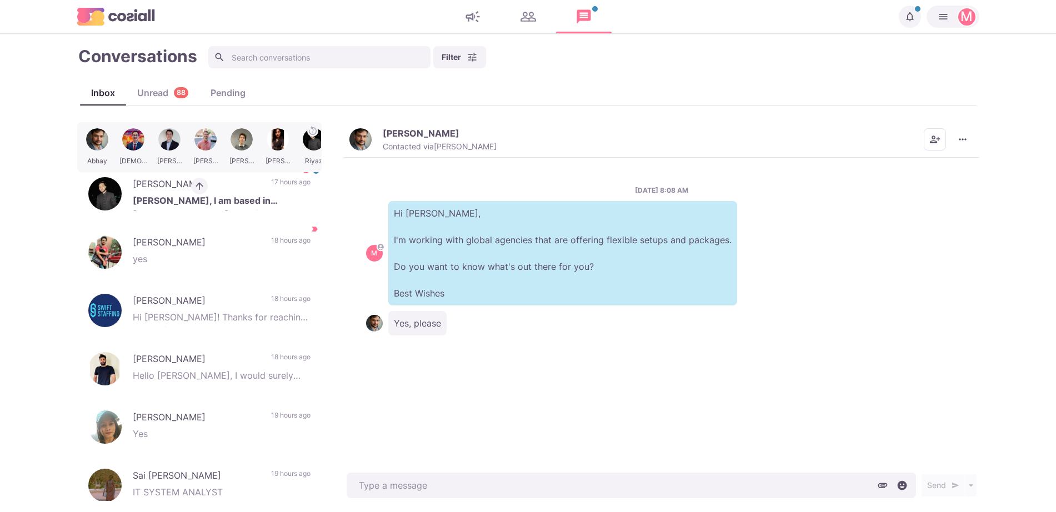
scroll to position [379, 0]
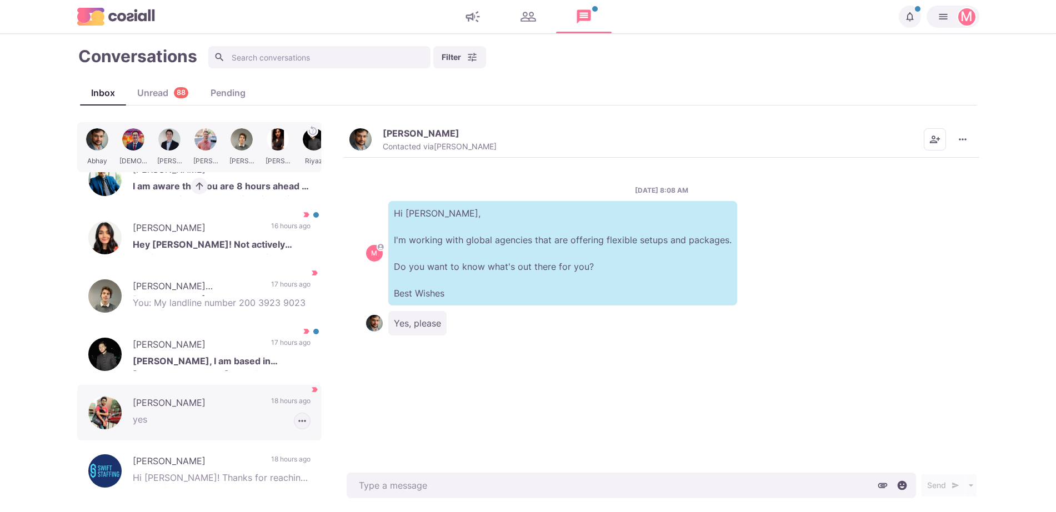
click at [297, 422] on icon "button" at bounding box center [302, 420] width 11 height 11
click at [259, 460] on button "Mark as Not Important" at bounding box center [256, 462] width 108 height 17
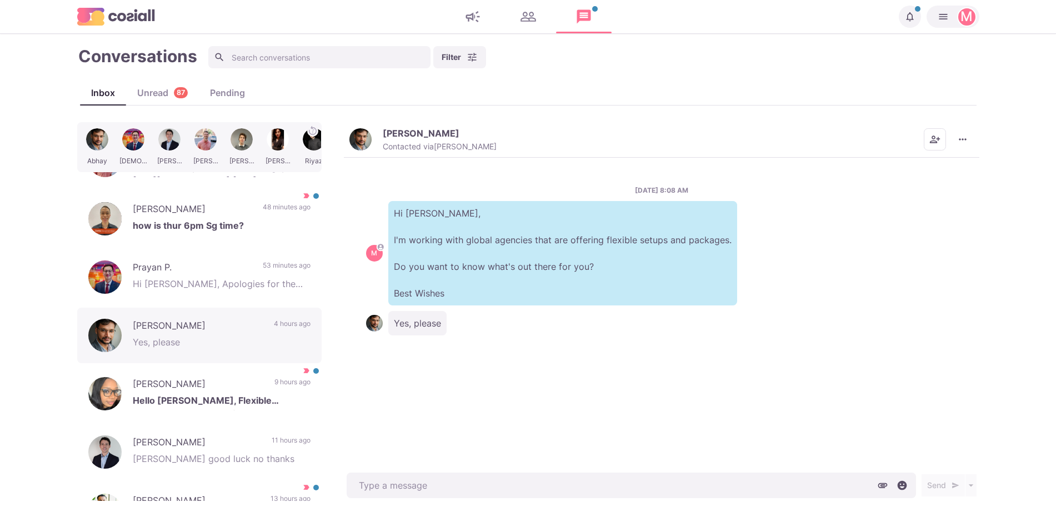
drag, startPoint x: 313, startPoint y: 229, endPoint x: 323, endPoint y: 228, distance: 10.1
click at [323, 228] on div "[PERSON_NAME] [PERSON_NAME] [PERSON_NAME] [PERSON_NAME] [PERSON_NAME] [PERSON_N…" at bounding box center [202, 311] width 250 height 379
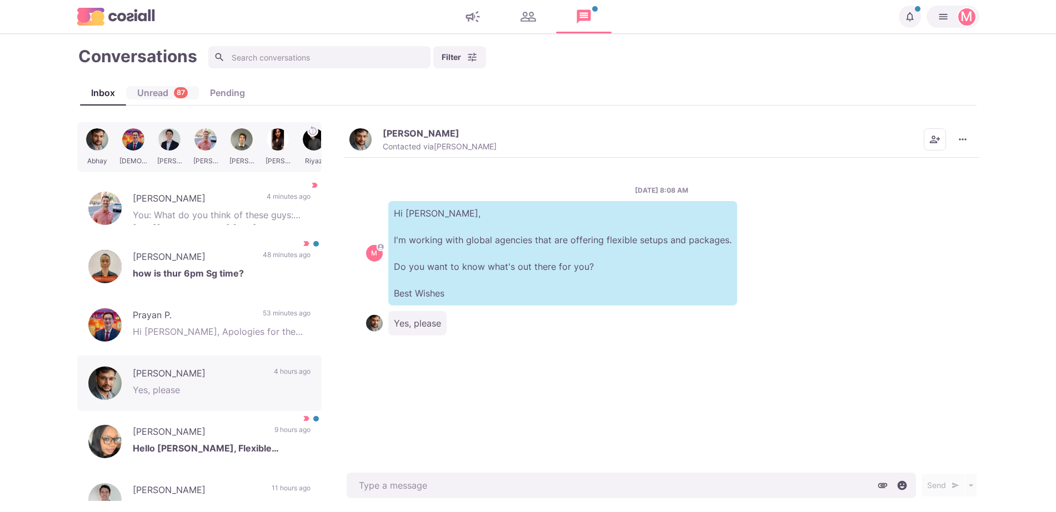
drag, startPoint x: 187, startPoint y: 87, endPoint x: 184, endPoint y: 81, distance: 6.7
click at [184, 81] on div "Inbox Unread 87 Pending" at bounding box center [528, 93] width 896 height 24
click at [160, 91] on div "Unread 87" at bounding box center [162, 92] width 73 height 13
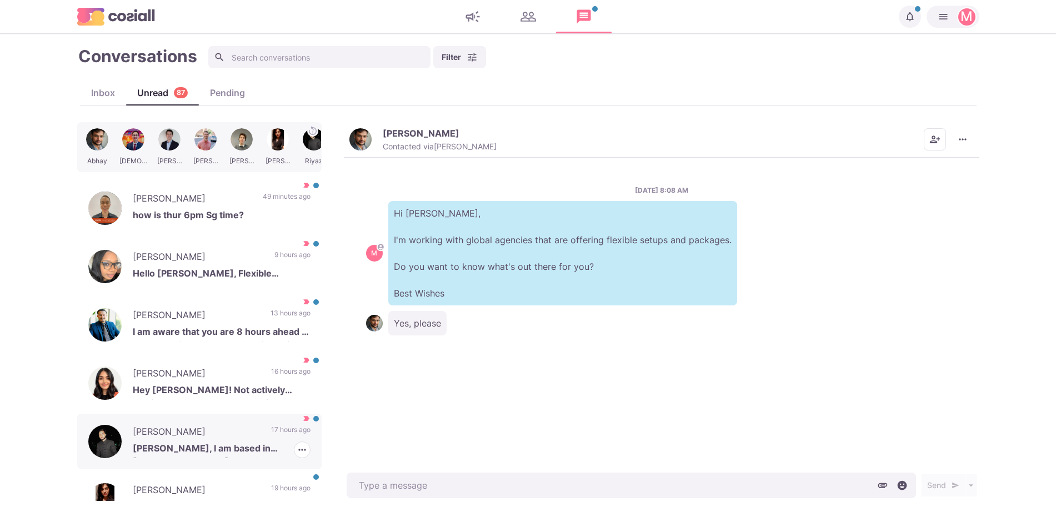
click at [269, 453] on p "[PERSON_NAME], I am based in [GEOGRAPHIC_DATA], working offshore." at bounding box center [222, 449] width 178 height 17
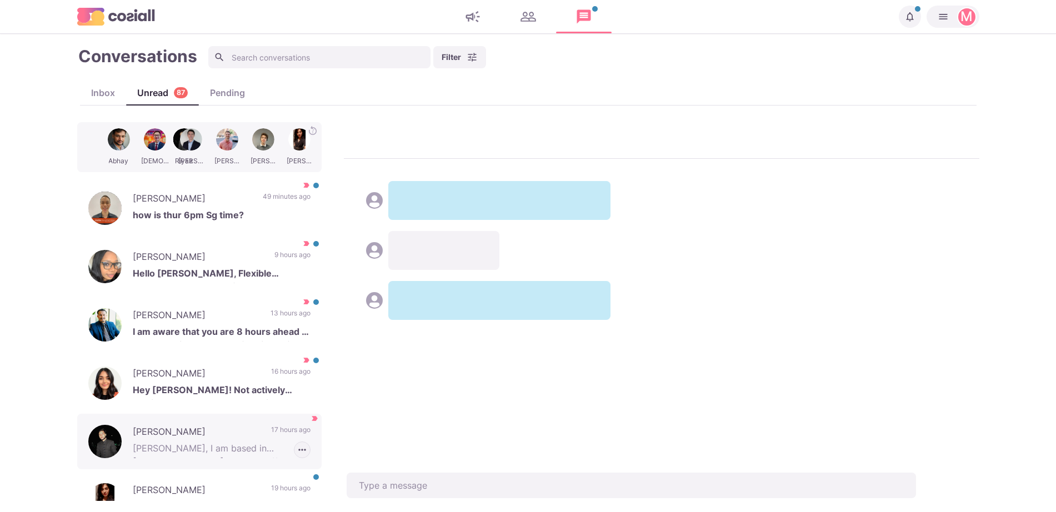
click at [297, 449] on icon "button" at bounding box center [302, 449] width 11 height 11
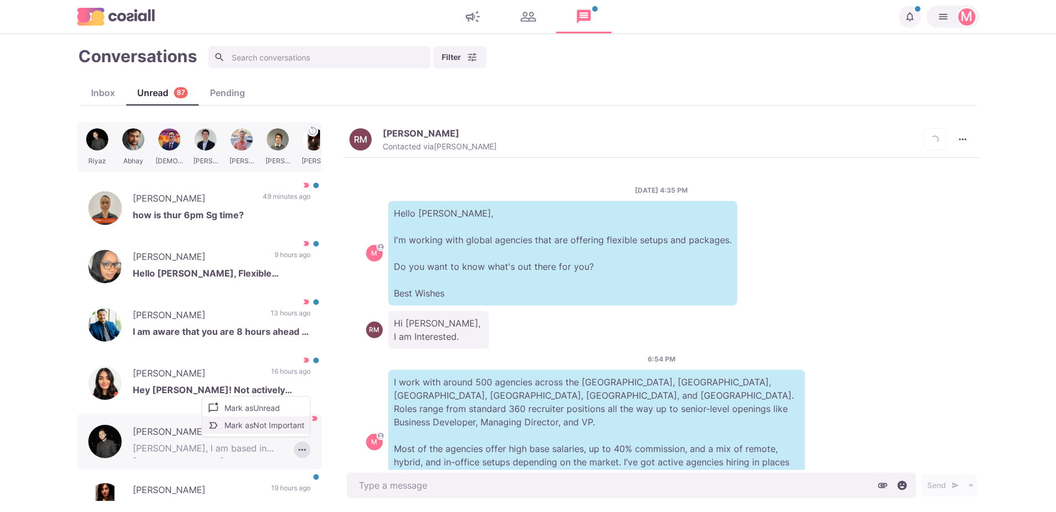
scroll to position [88, 0]
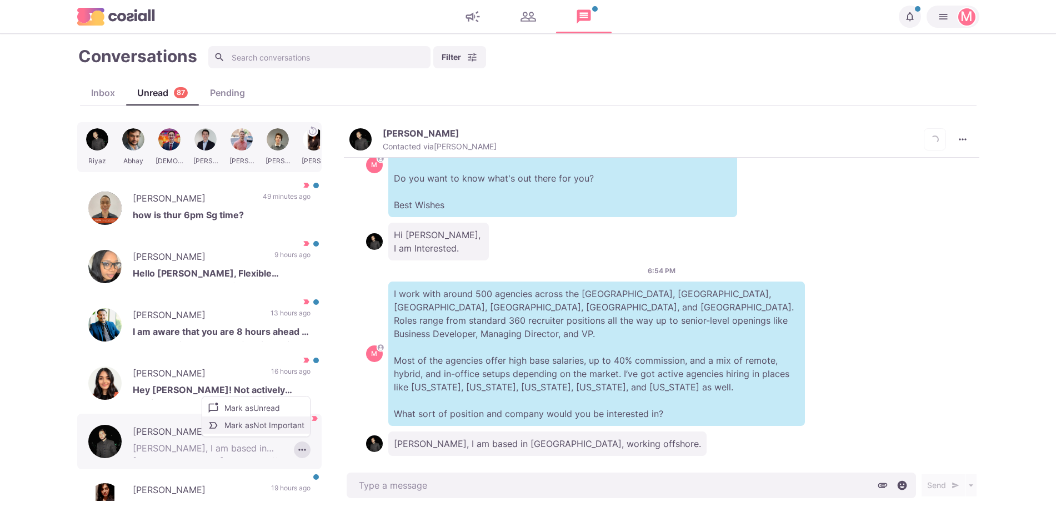
click at [280, 428] on button "Mark as Not Important" at bounding box center [256, 424] width 108 height 17
click at [591, 373] on p "I work with around 500 agencies across the [GEOGRAPHIC_DATA], [GEOGRAPHIC_DATA]…" at bounding box center [596, 354] width 416 height 144
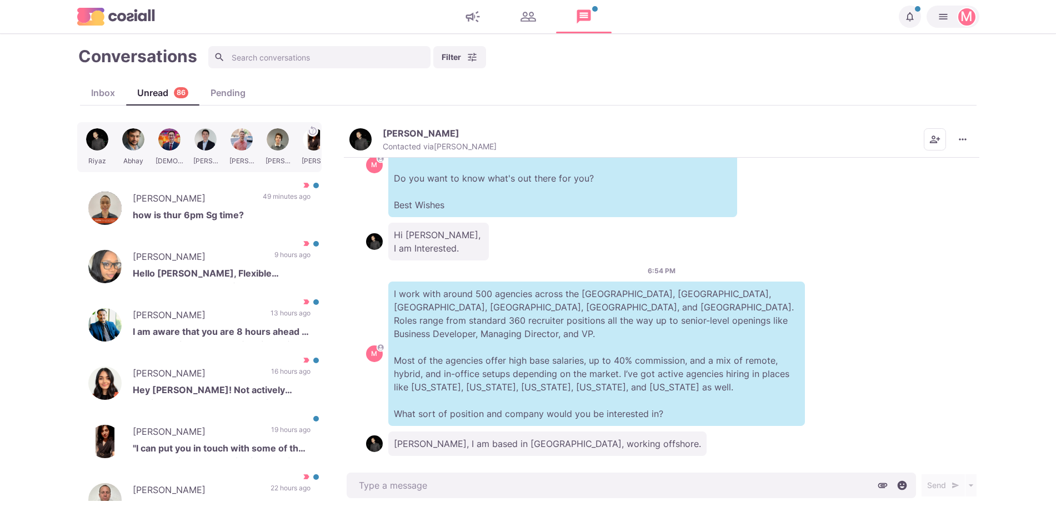
type textarea "x"
